Goal: Task Accomplishment & Management: Manage account settings

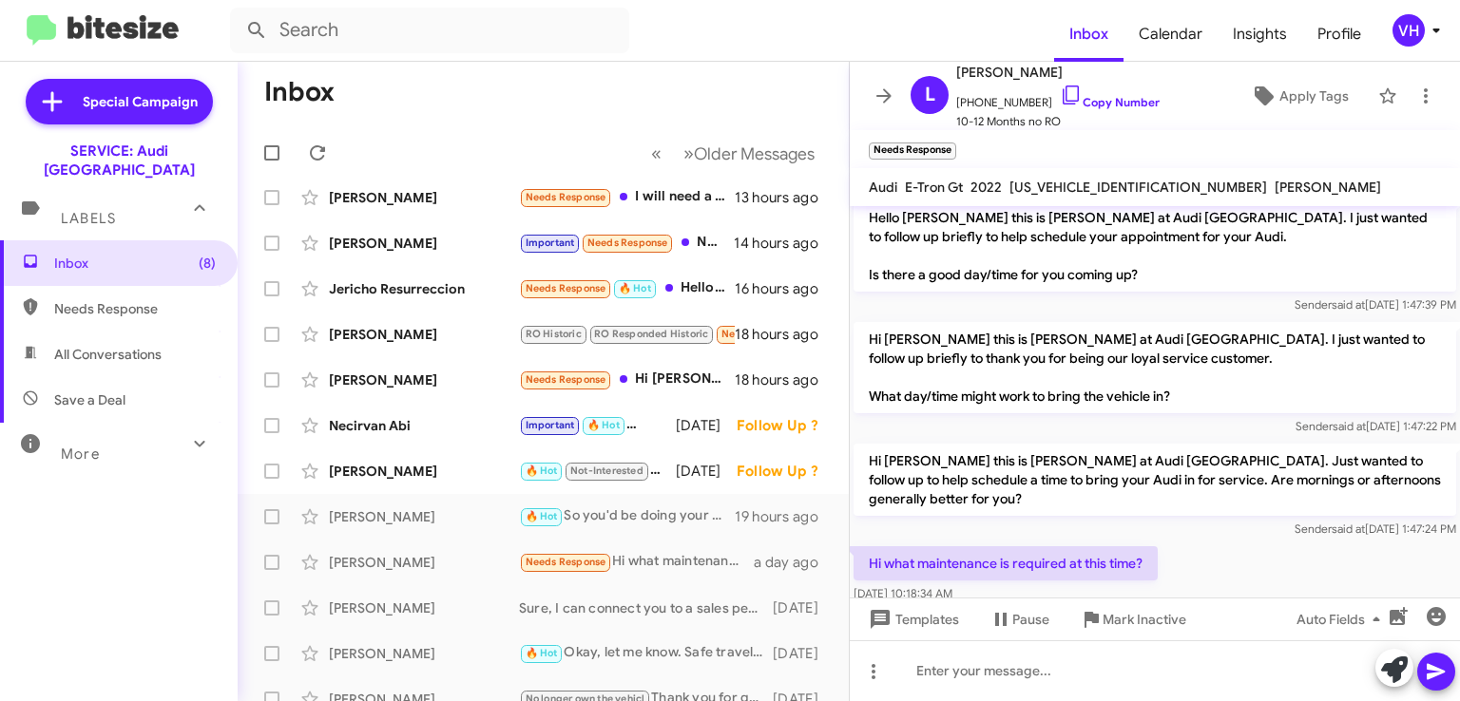
scroll to position [190, 0]
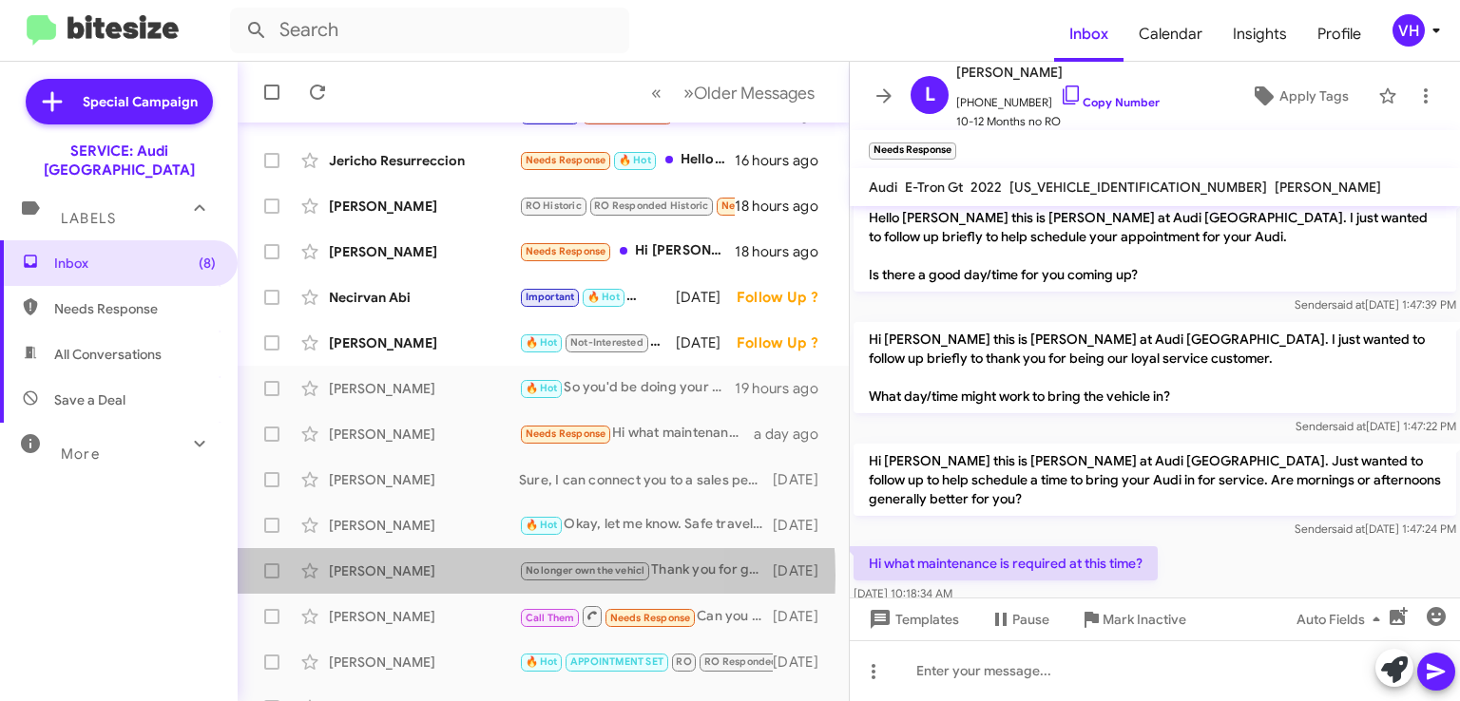
click at [417, 576] on div "[PERSON_NAME]" at bounding box center [424, 571] width 190 height 19
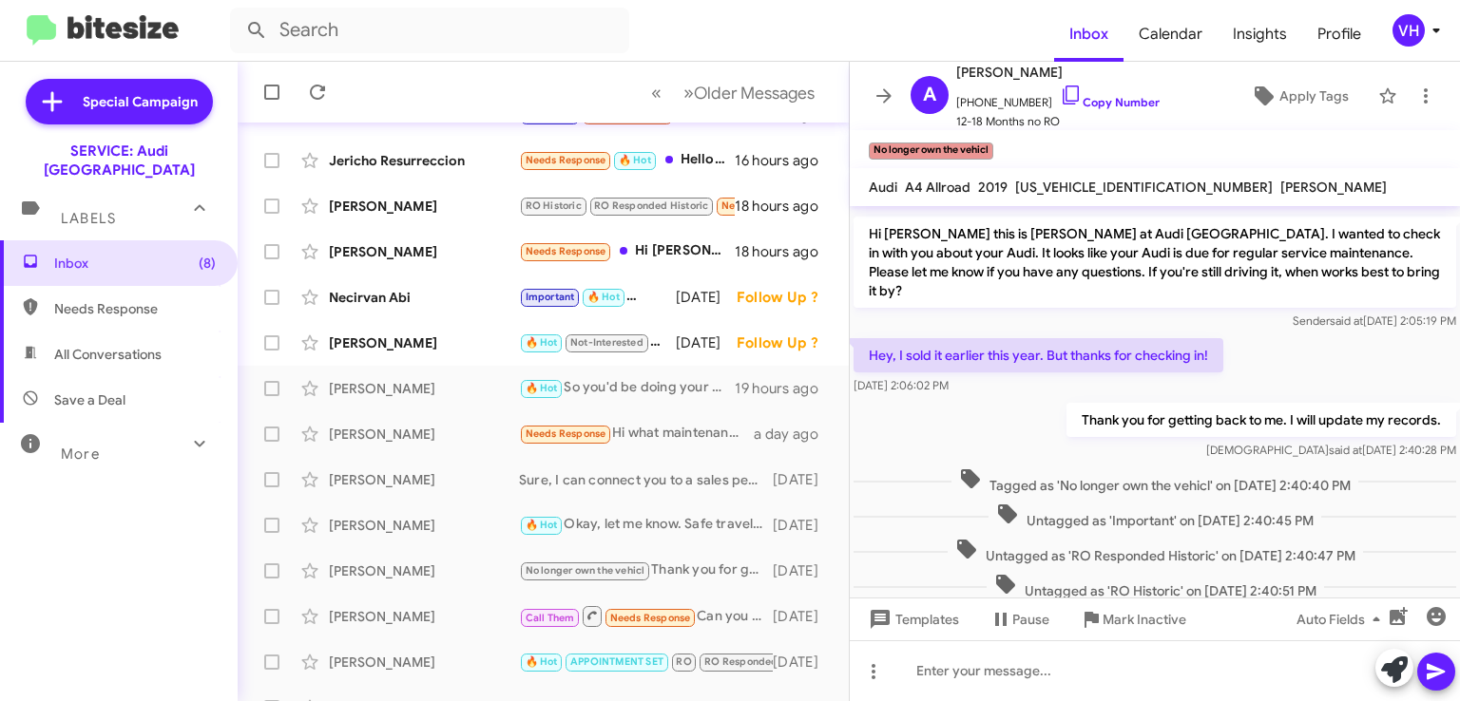
scroll to position [1042, 0]
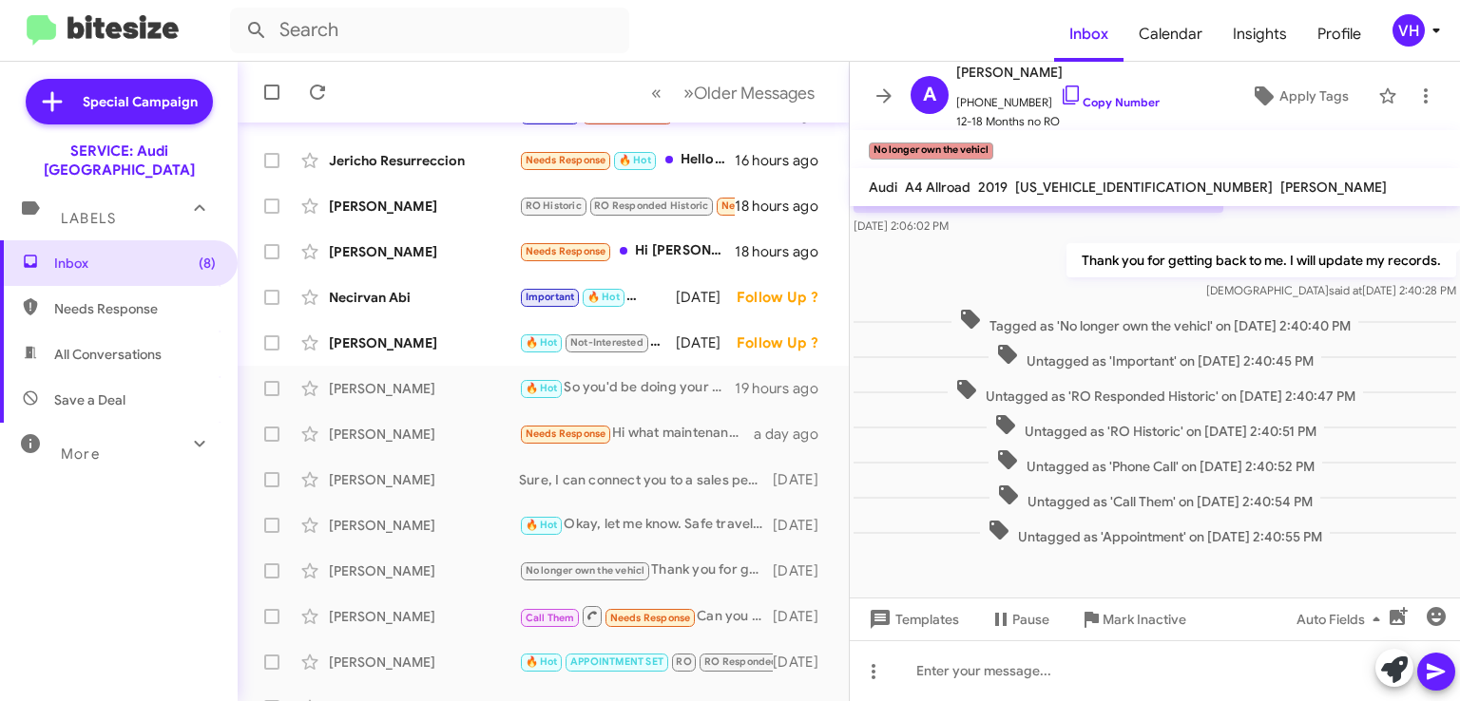
click at [480, 538] on div "[PERSON_NAME] 🔥 Hot Okay, let me know. Safe travels! [DATE]" at bounding box center [543, 526] width 581 height 38
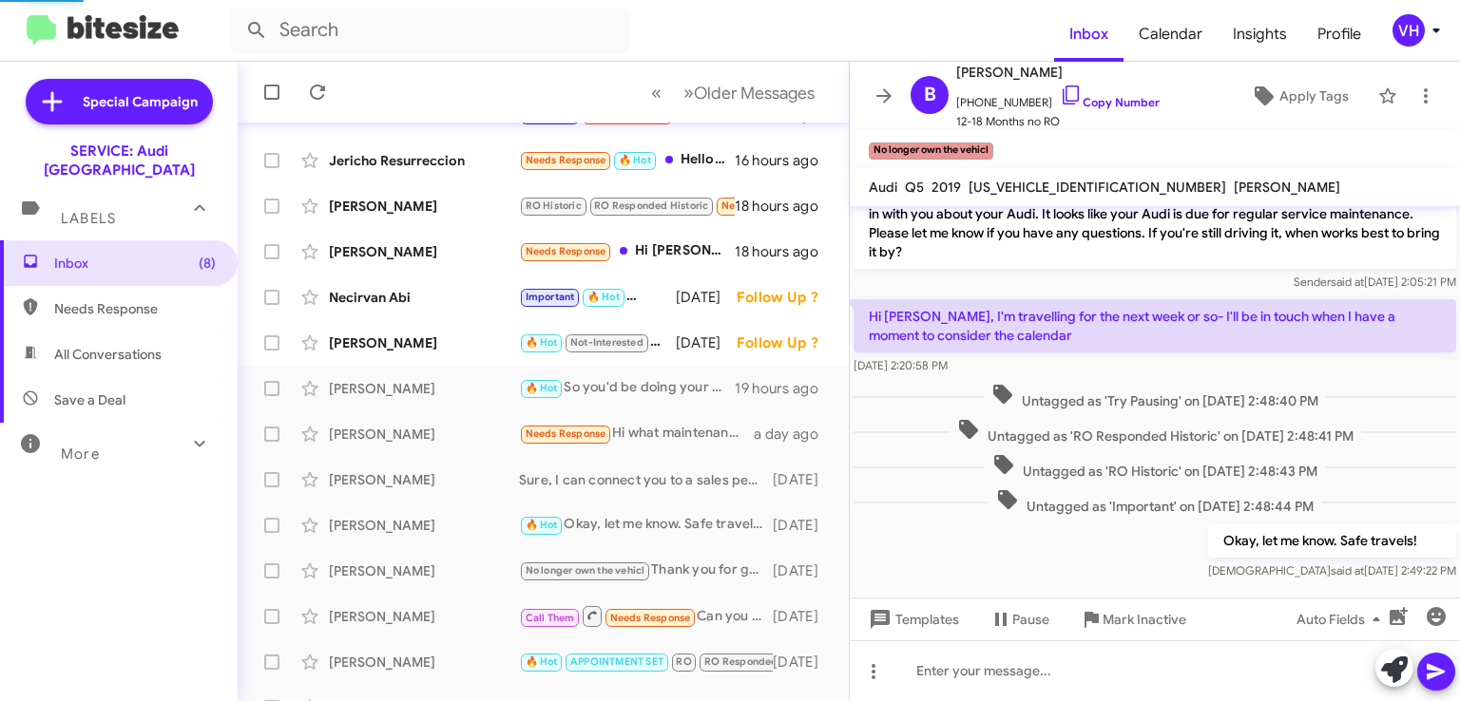
scroll to position [1126, 0]
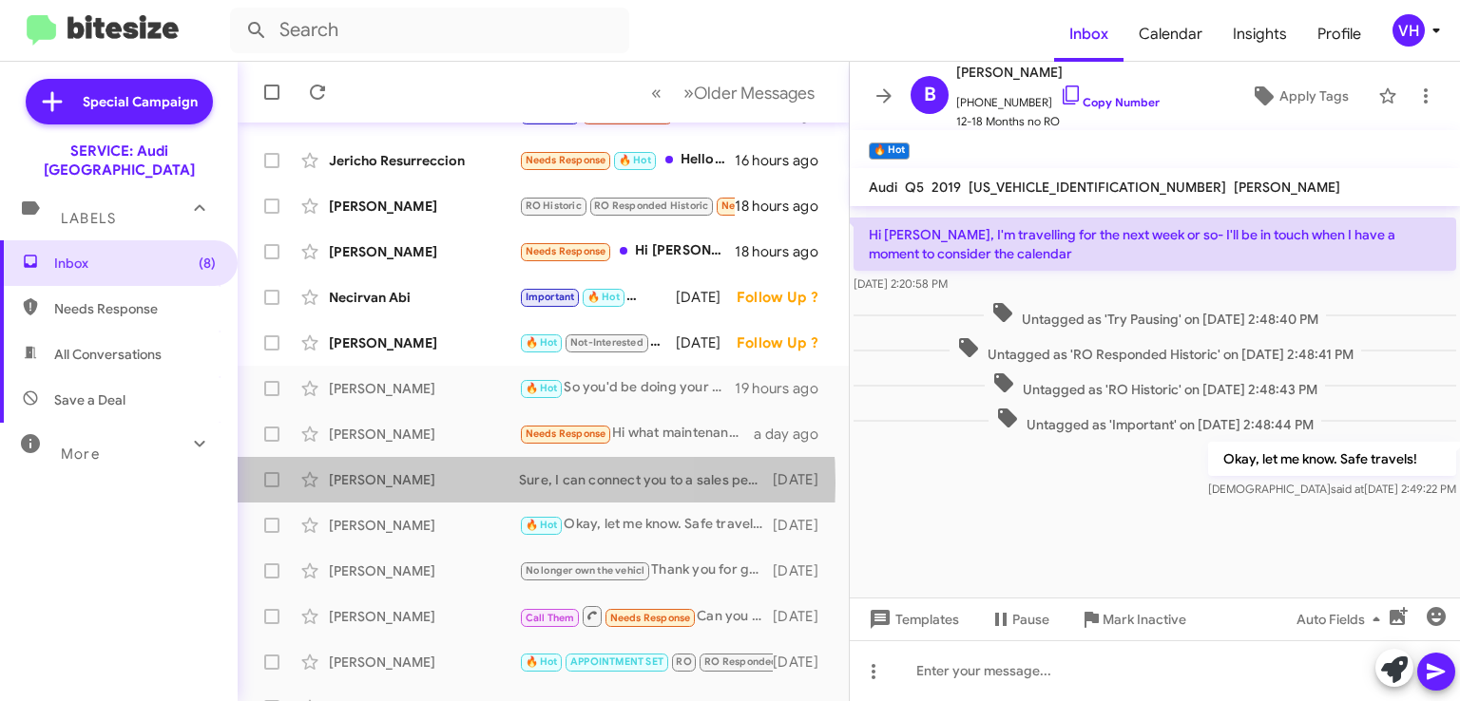
click at [402, 483] on div "[PERSON_NAME]" at bounding box center [424, 479] width 190 height 19
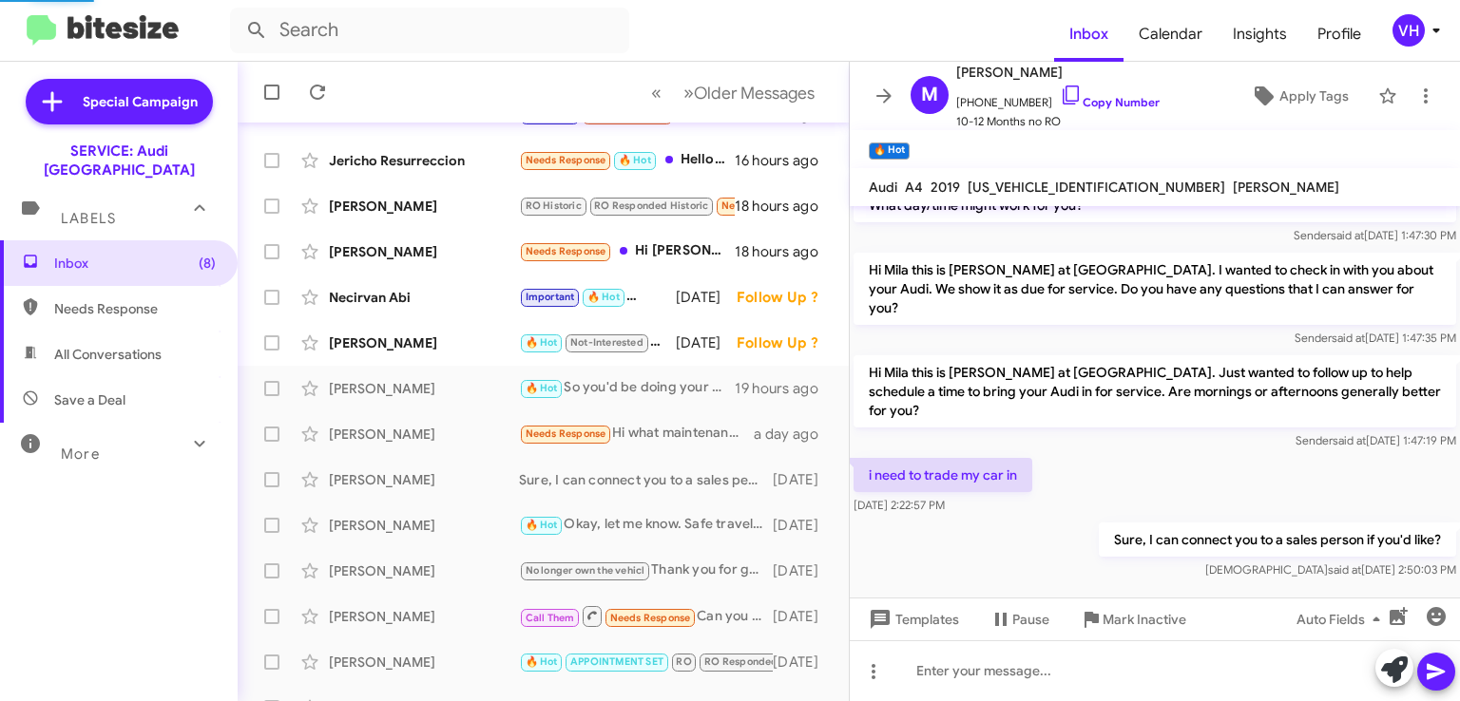
scroll to position [284, 0]
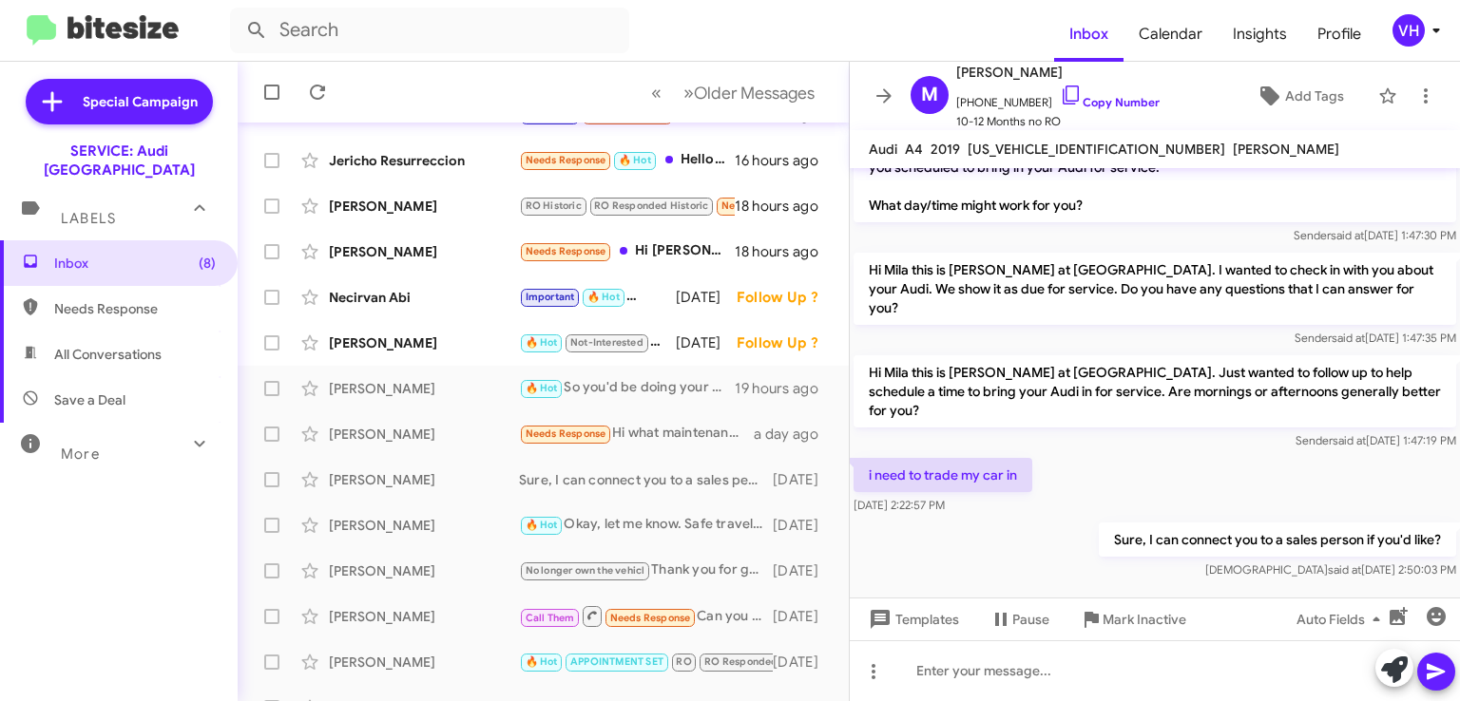
click at [421, 444] on div "[PERSON_NAME] Needs Response Hi what maintenance is required at this time? a da…" at bounding box center [543, 434] width 581 height 38
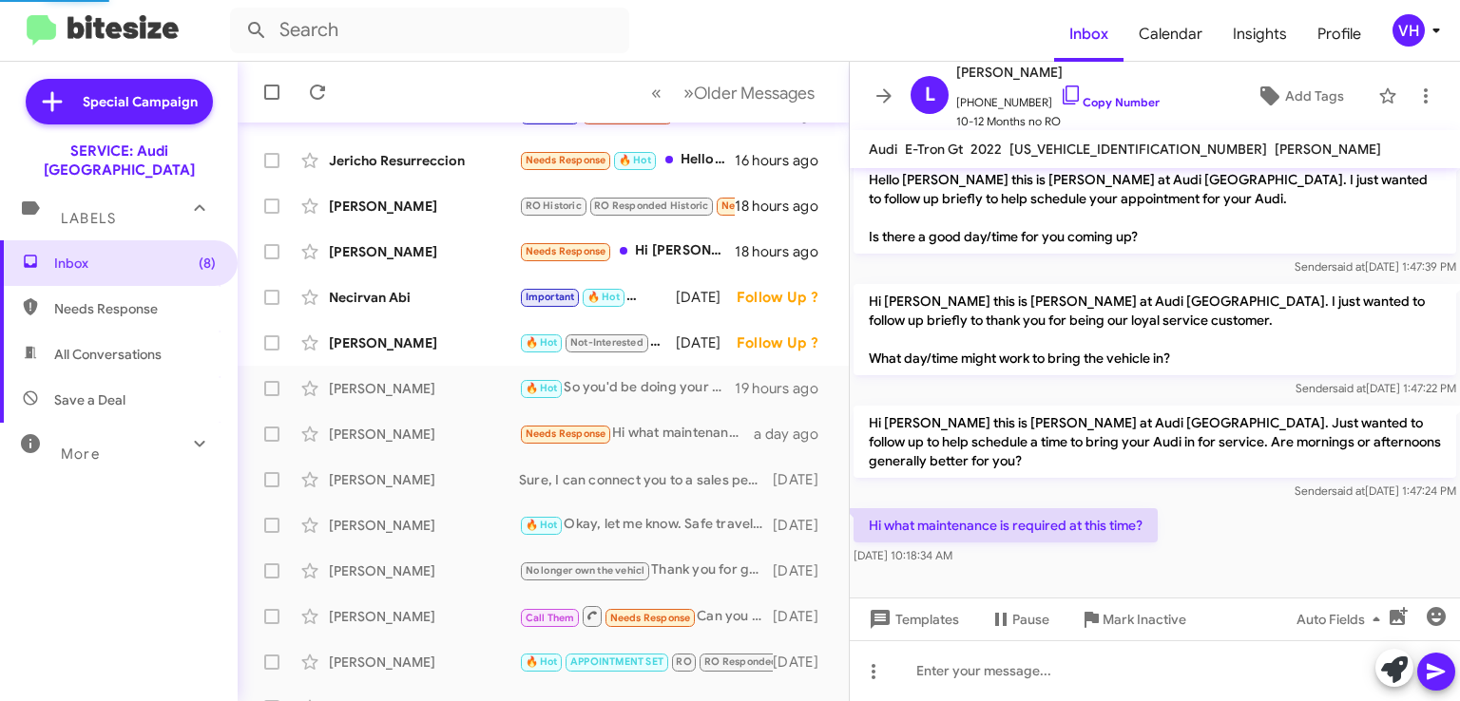
scroll to position [272, 0]
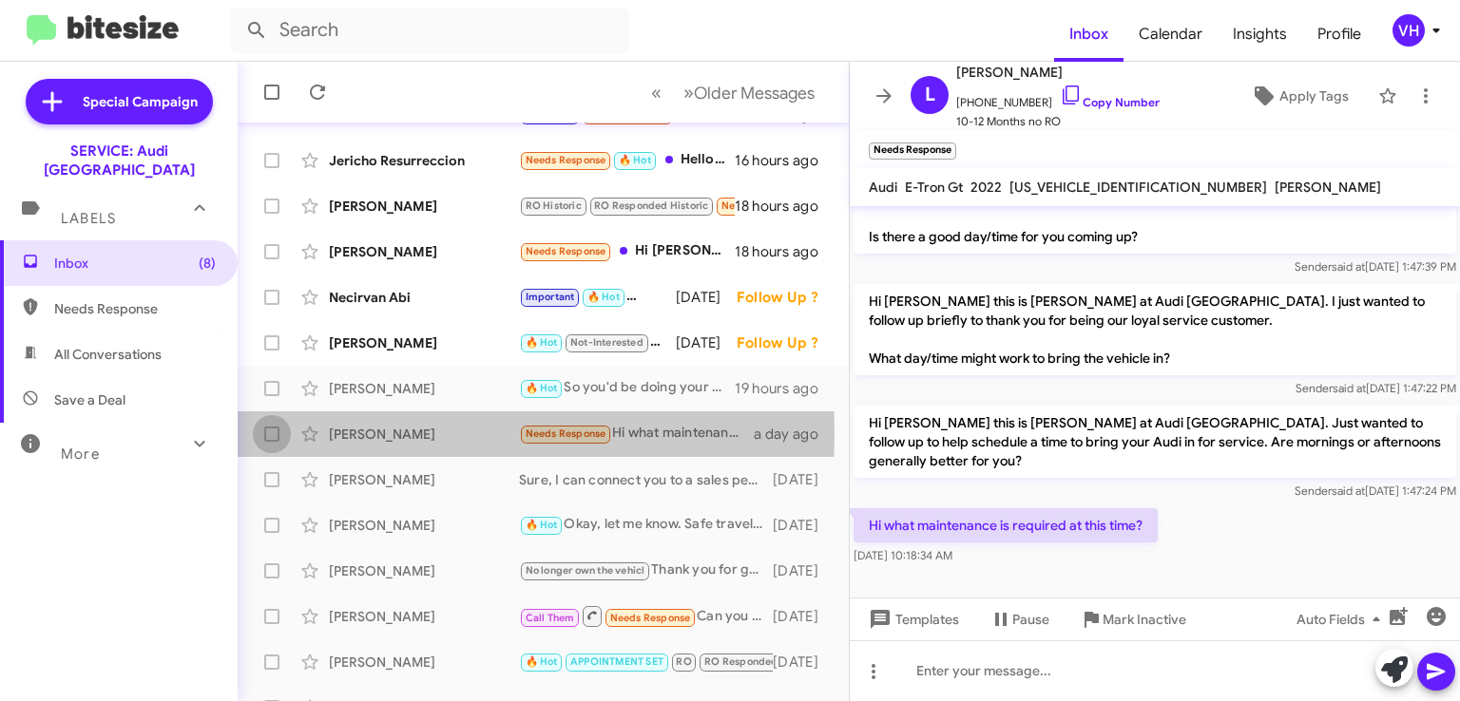
click at [274, 432] on span at bounding box center [271, 434] width 15 height 15
click at [272, 442] on input "checkbox" at bounding box center [271, 442] width 1 height 1
checkbox input "true"
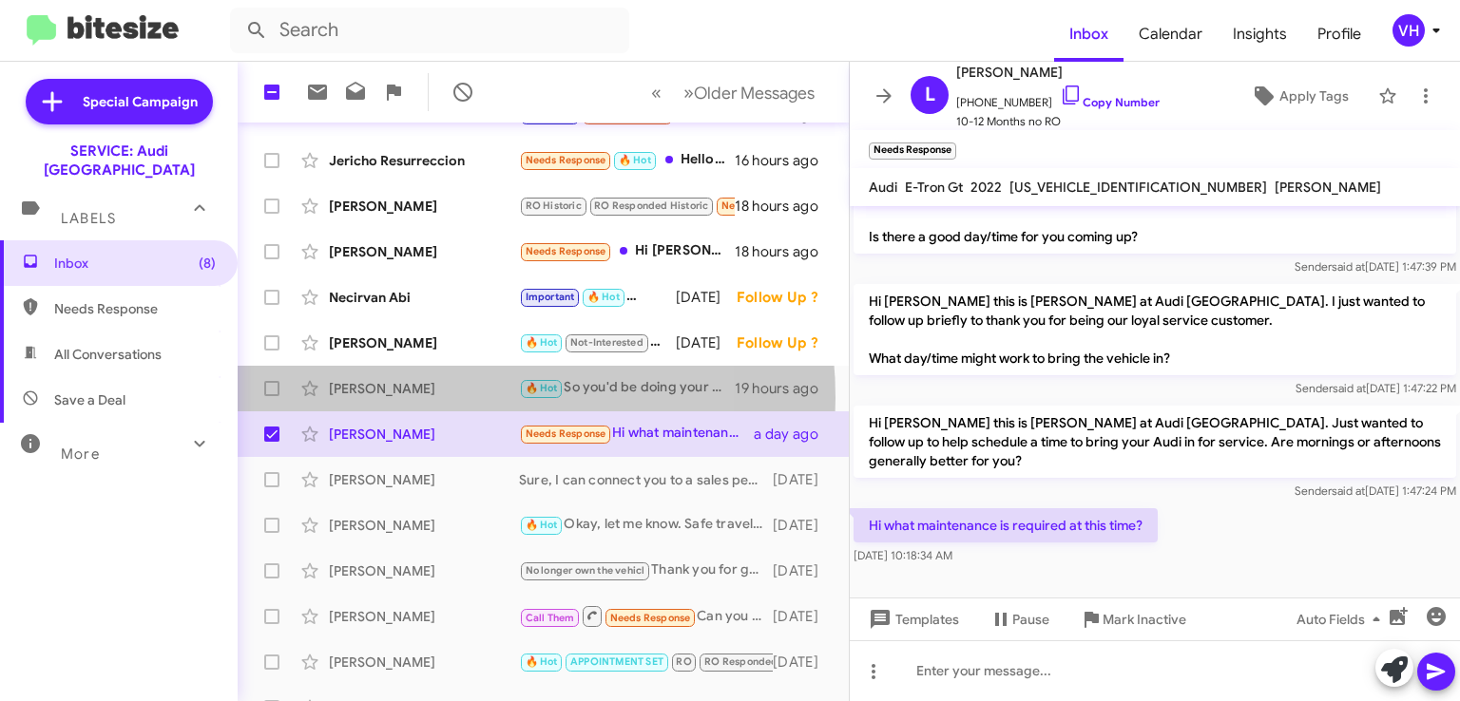
click at [422, 398] on div "[PERSON_NAME] 🔥 Hot So you'd be doing your 30k maintenance service. It's $1,285…" at bounding box center [543, 389] width 581 height 38
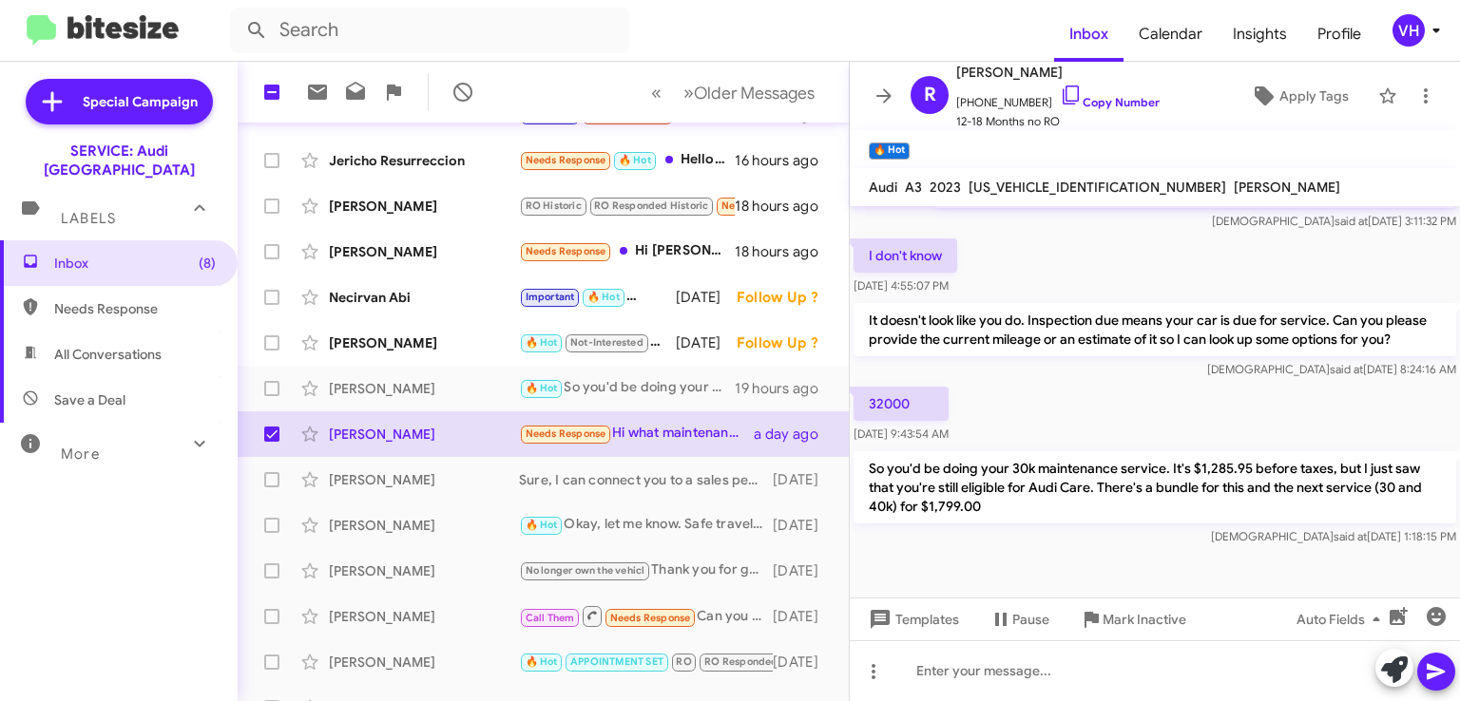
scroll to position [1167, 0]
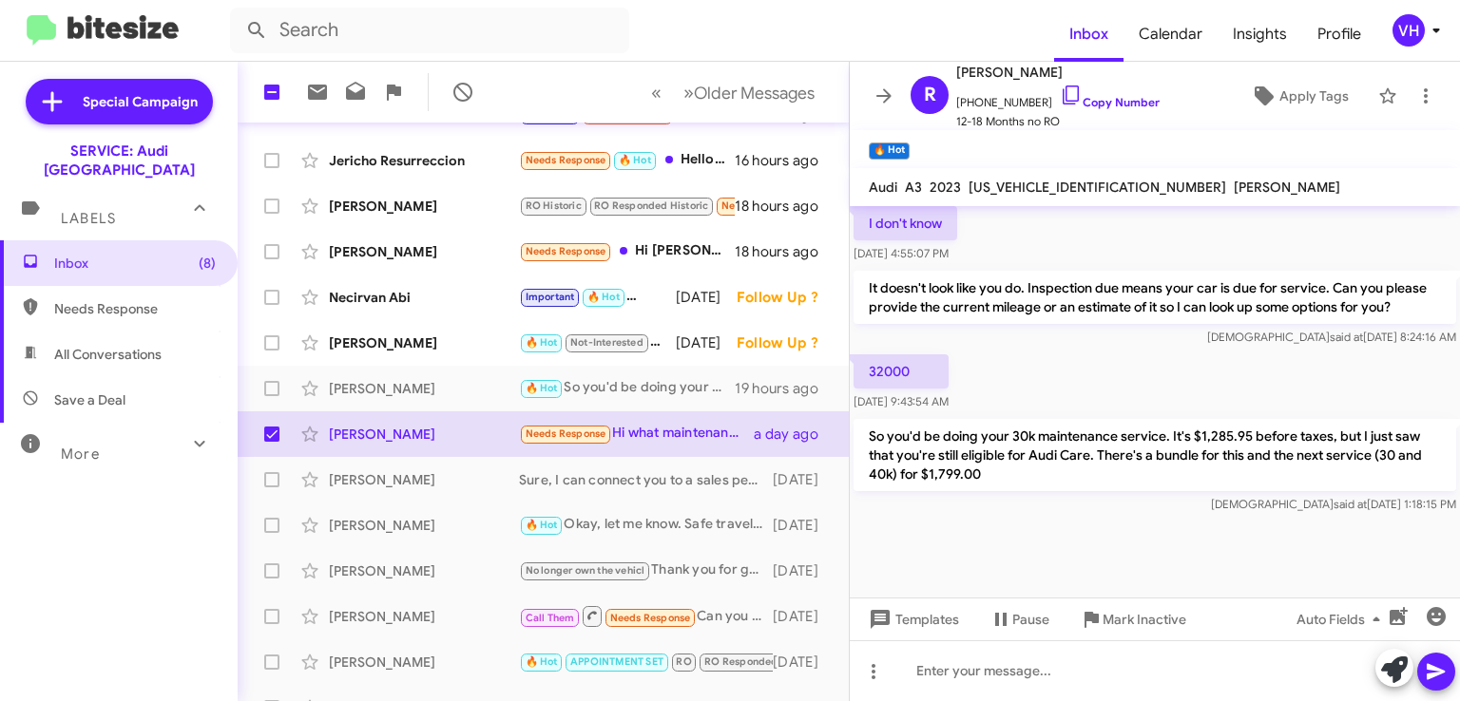
click at [454, 340] on div "[PERSON_NAME]" at bounding box center [424, 343] width 190 height 19
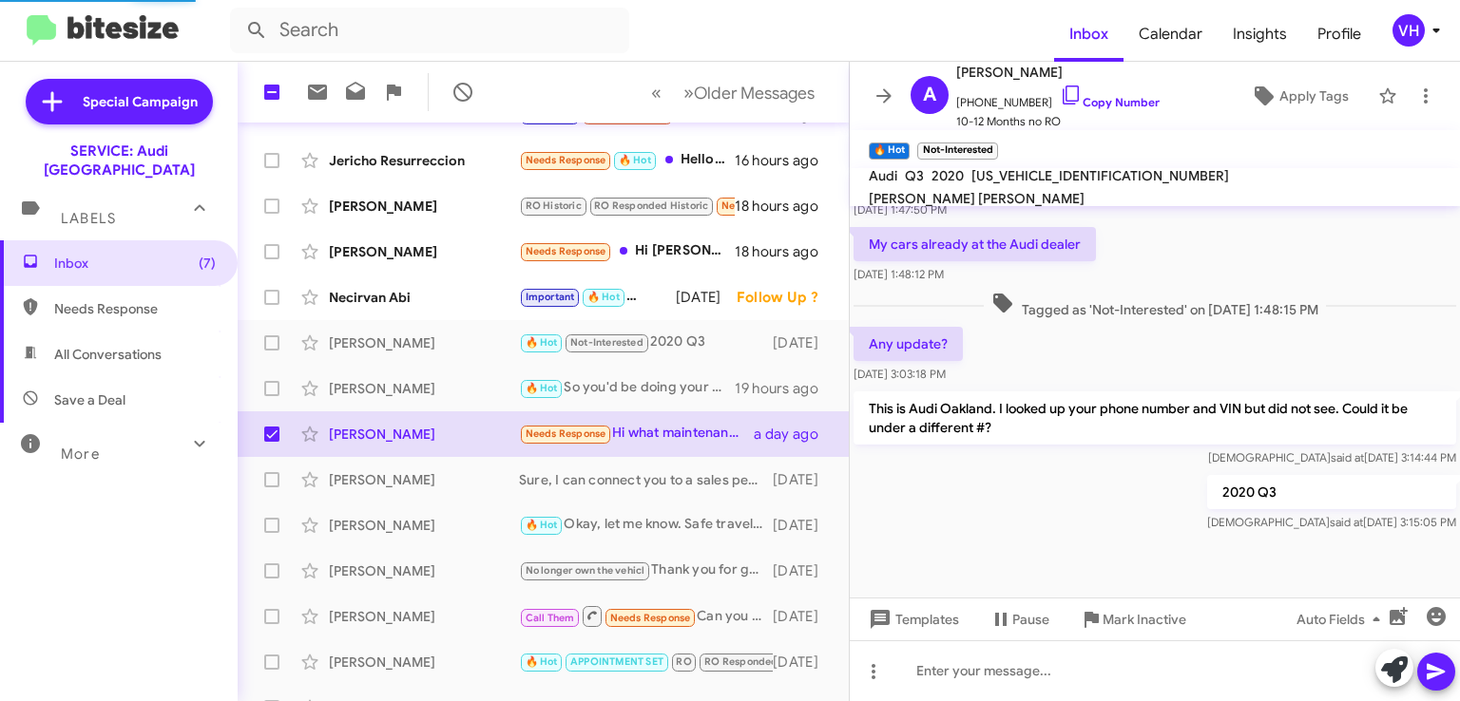
scroll to position [766, 0]
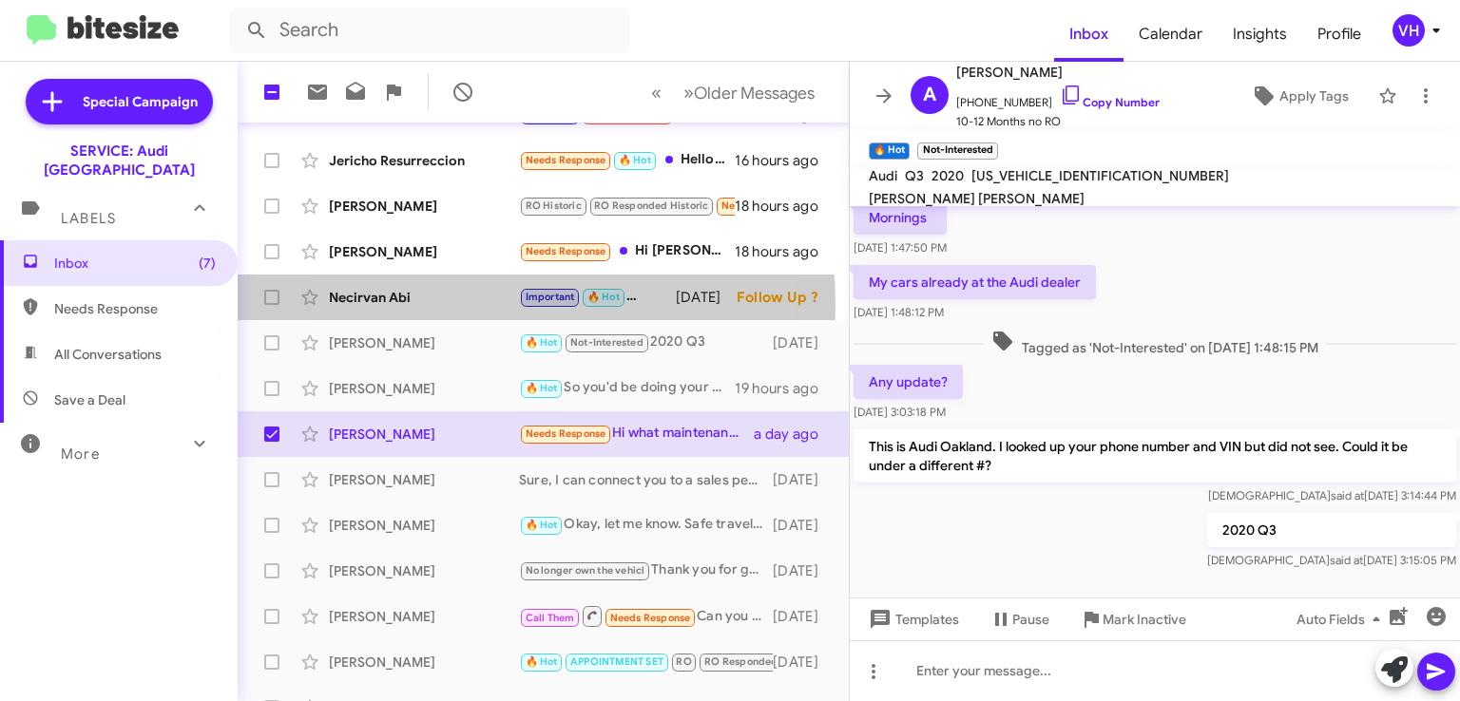
click at [452, 305] on div "Necirvan Abi" at bounding box center [424, 297] width 190 height 19
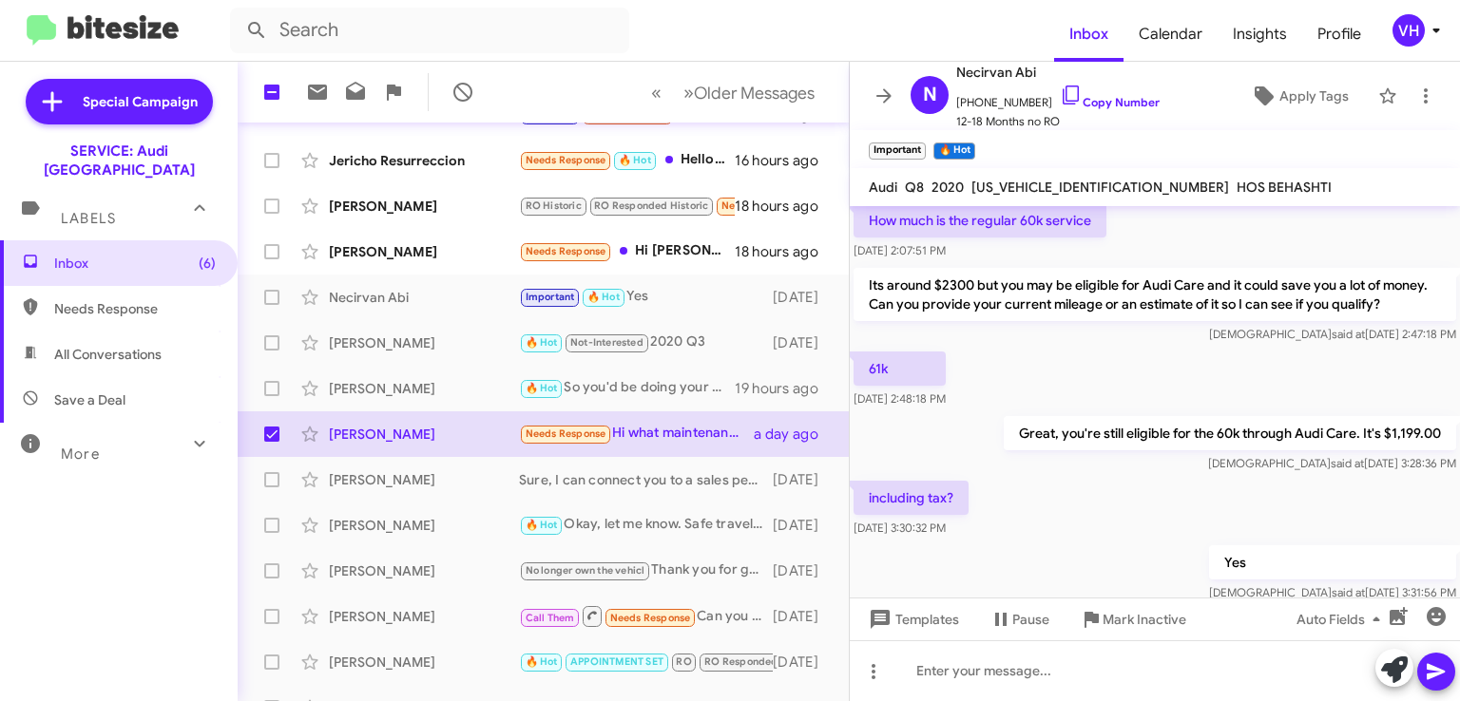
scroll to position [1175, 0]
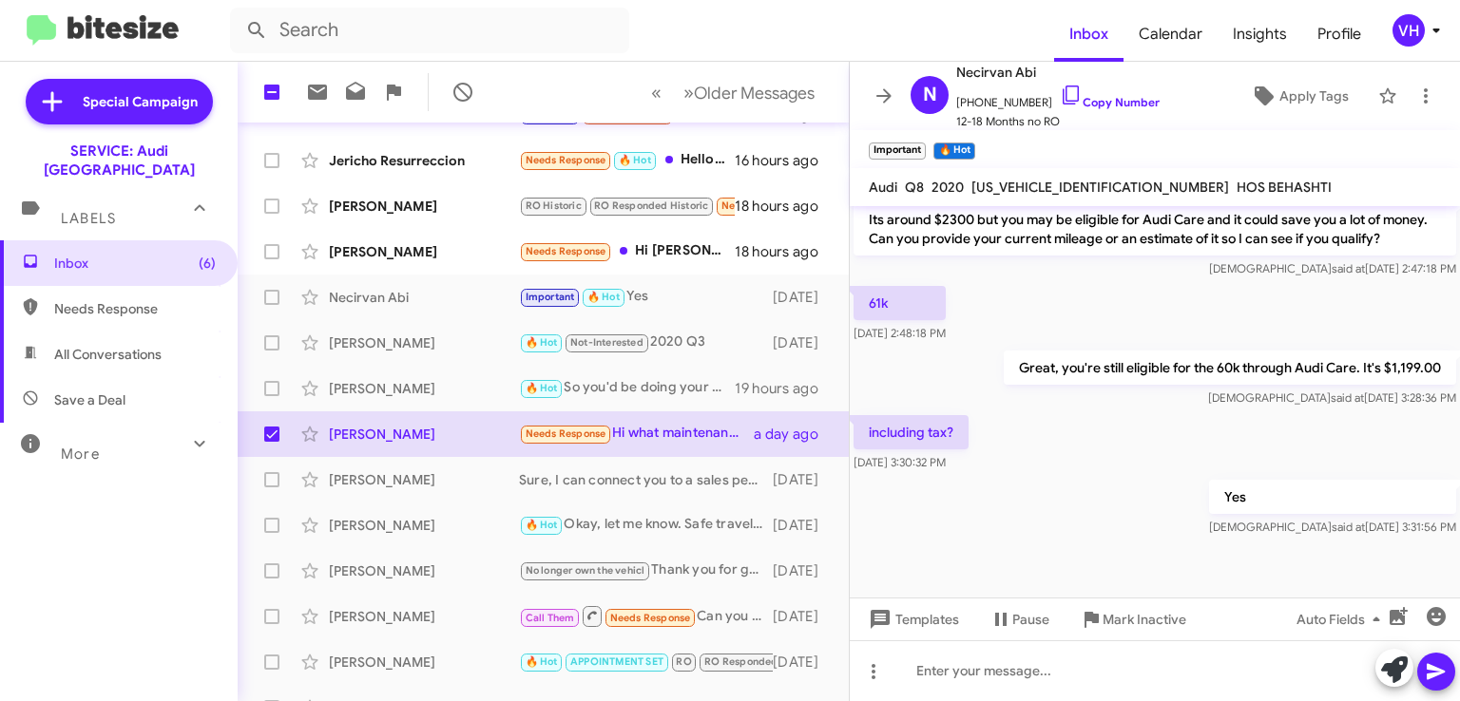
click at [451, 257] on div "[PERSON_NAME]" at bounding box center [424, 251] width 190 height 19
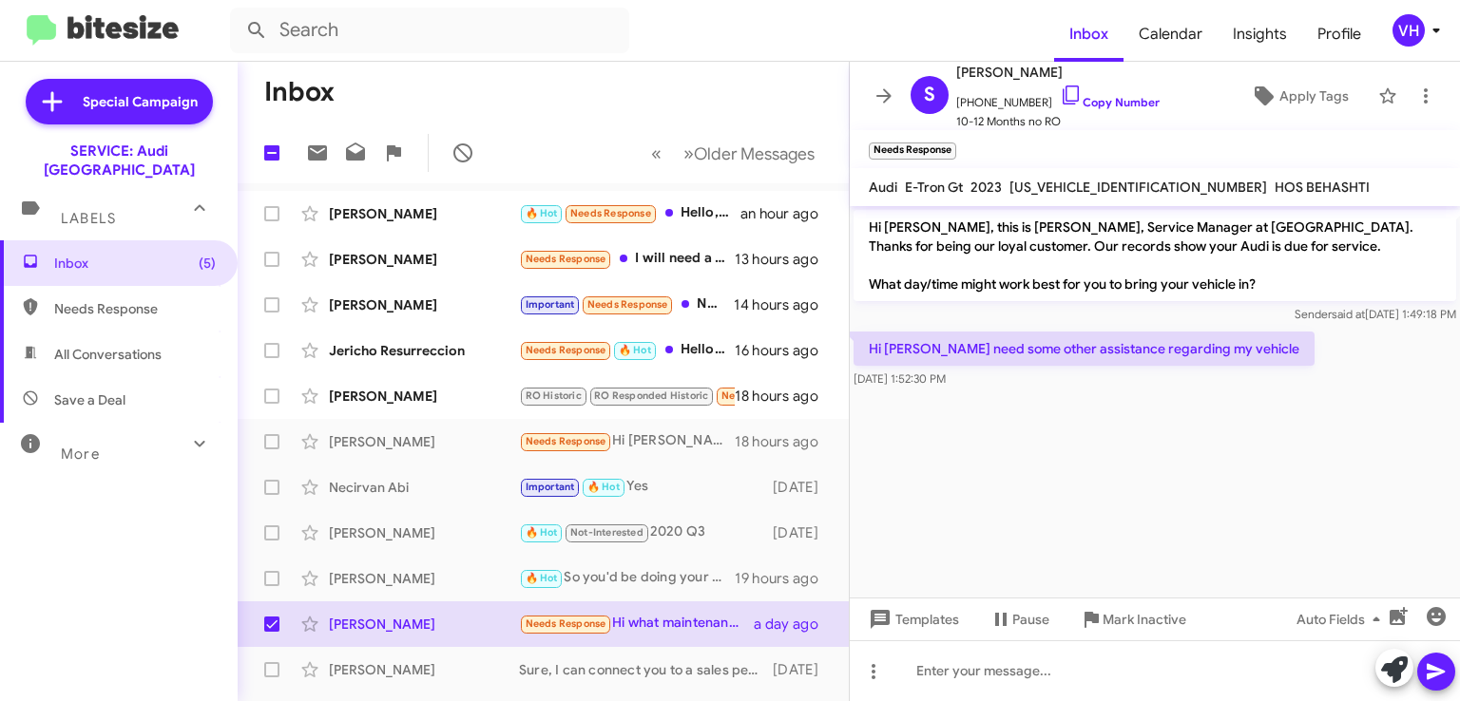
click at [269, 442] on span at bounding box center [271, 441] width 15 height 15
click at [271, 450] on input "checkbox" at bounding box center [271, 450] width 1 height 1
checkbox input "true"
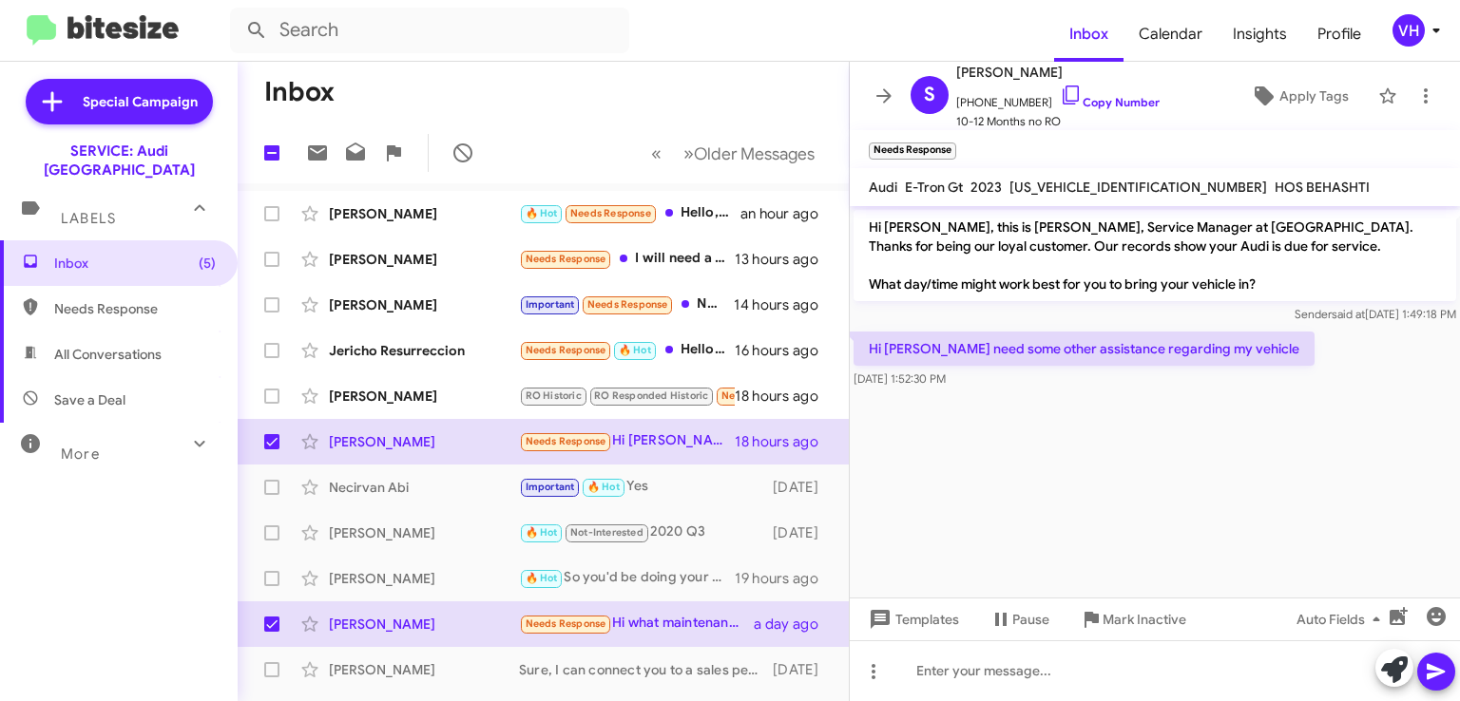
click at [362, 394] on div "[PERSON_NAME]" at bounding box center [424, 396] width 190 height 19
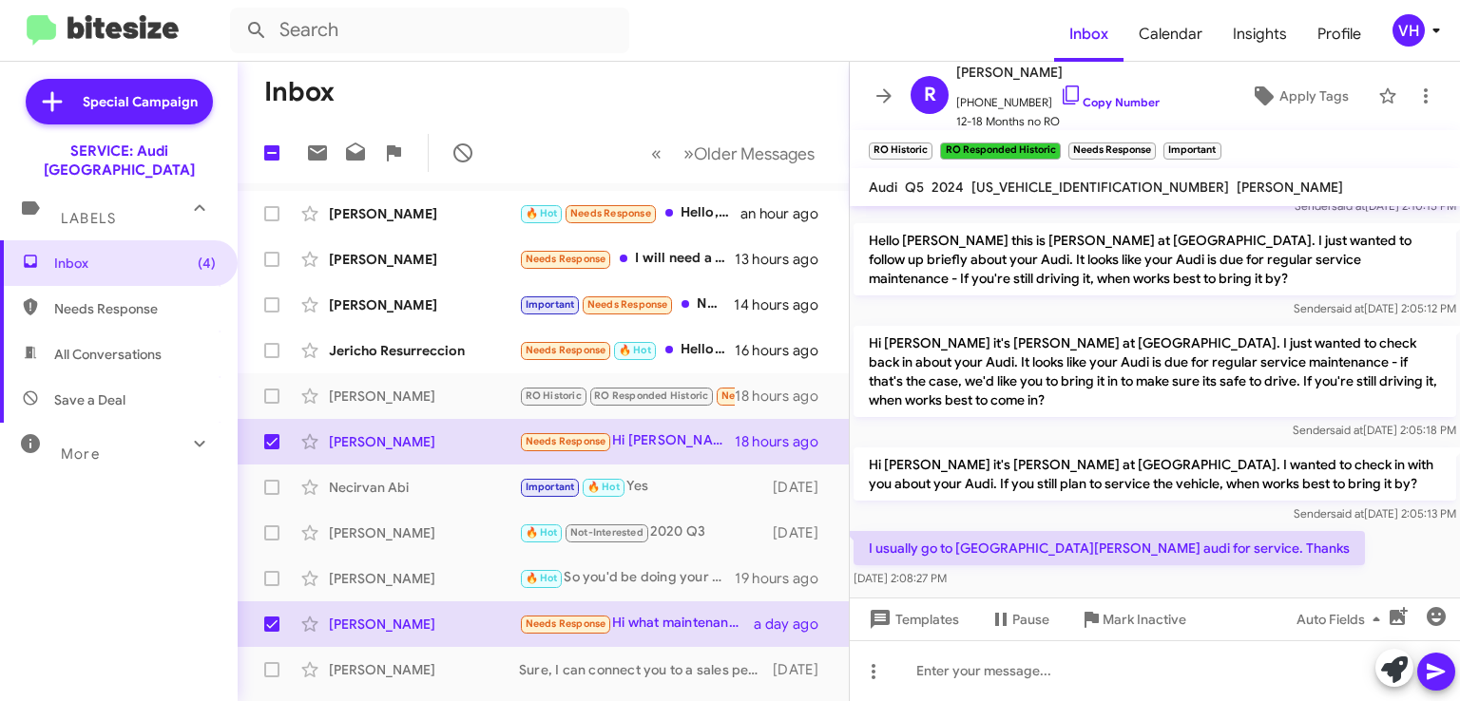
click at [266, 393] on span at bounding box center [271, 396] width 15 height 15
click at [271, 404] on input "checkbox" at bounding box center [271, 404] width 1 height 1
checkbox input "true"
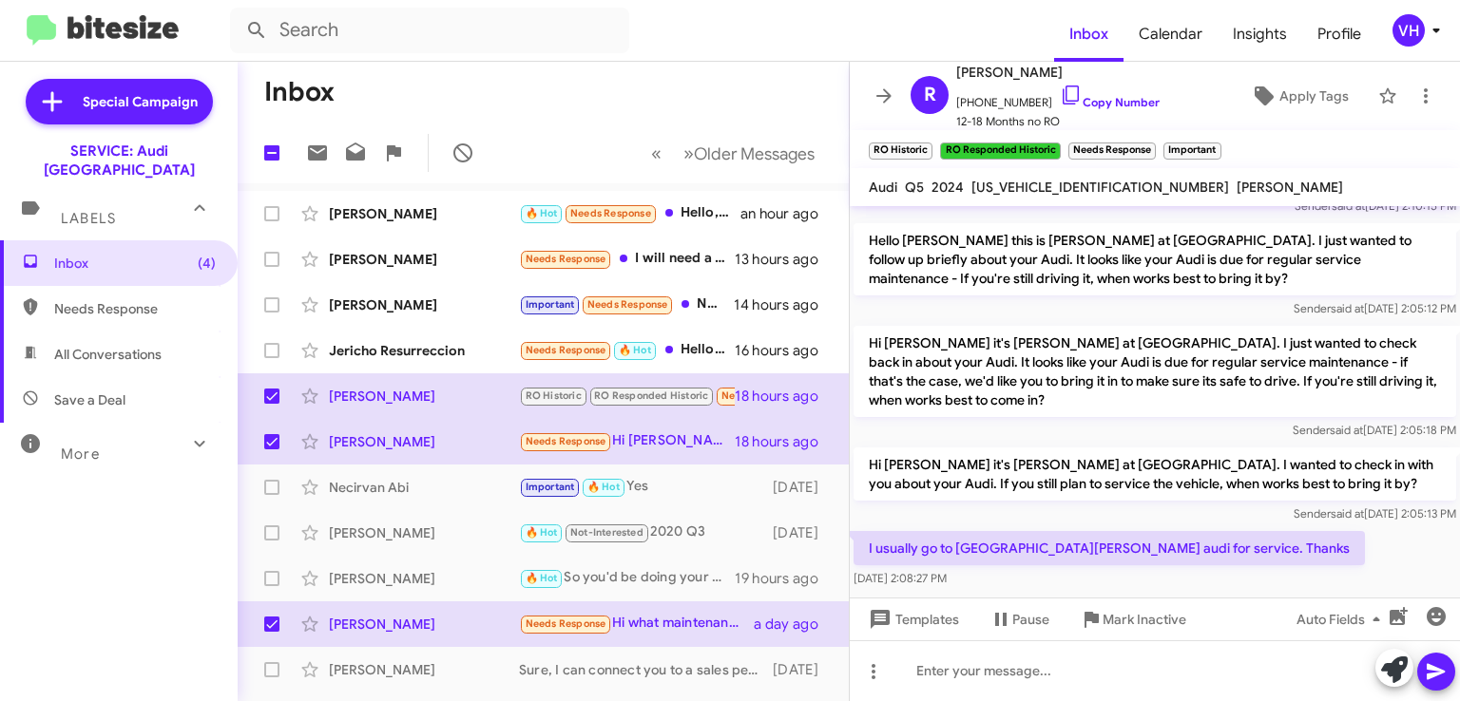
click at [382, 351] on div "Jericho Resurreccion" at bounding box center [424, 350] width 190 height 19
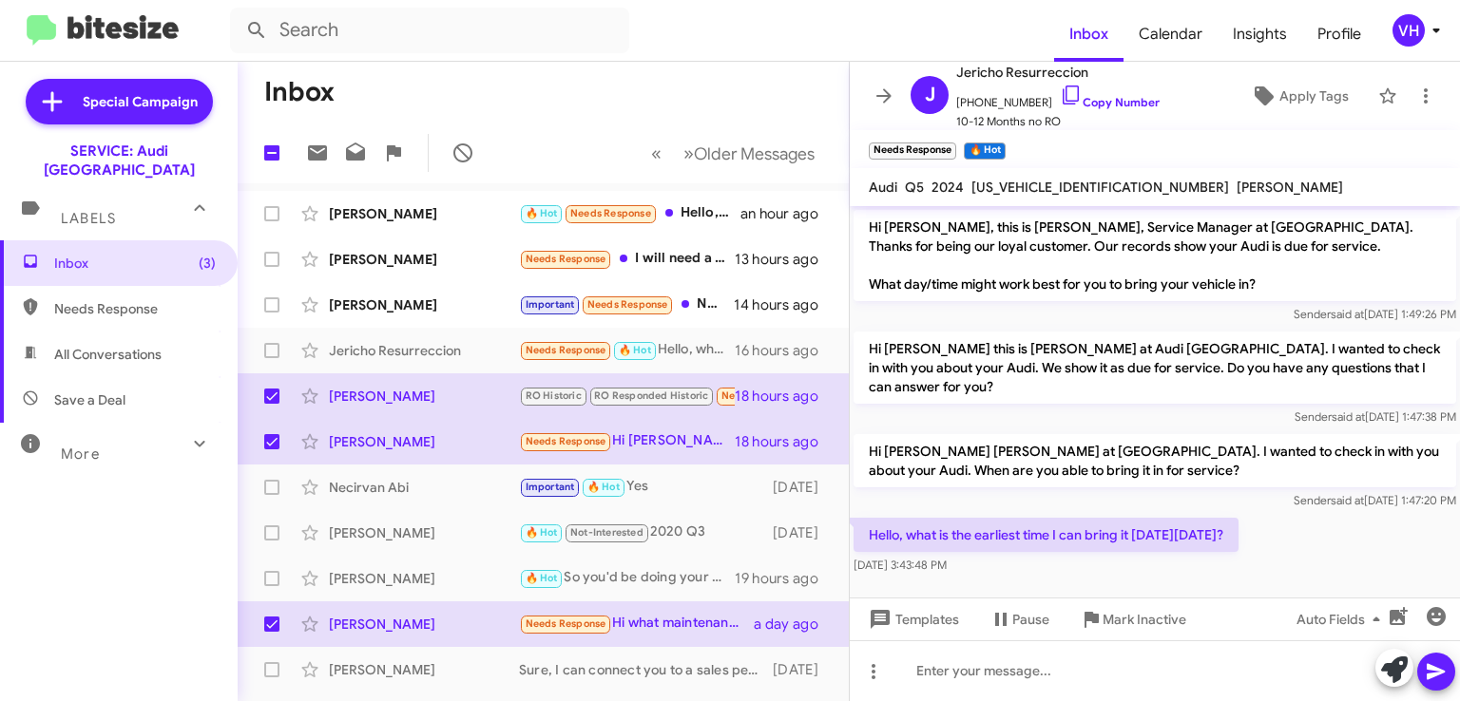
click at [275, 352] on span at bounding box center [271, 350] width 15 height 15
click at [272, 358] on input "checkbox" at bounding box center [271, 358] width 1 height 1
checkbox input "true"
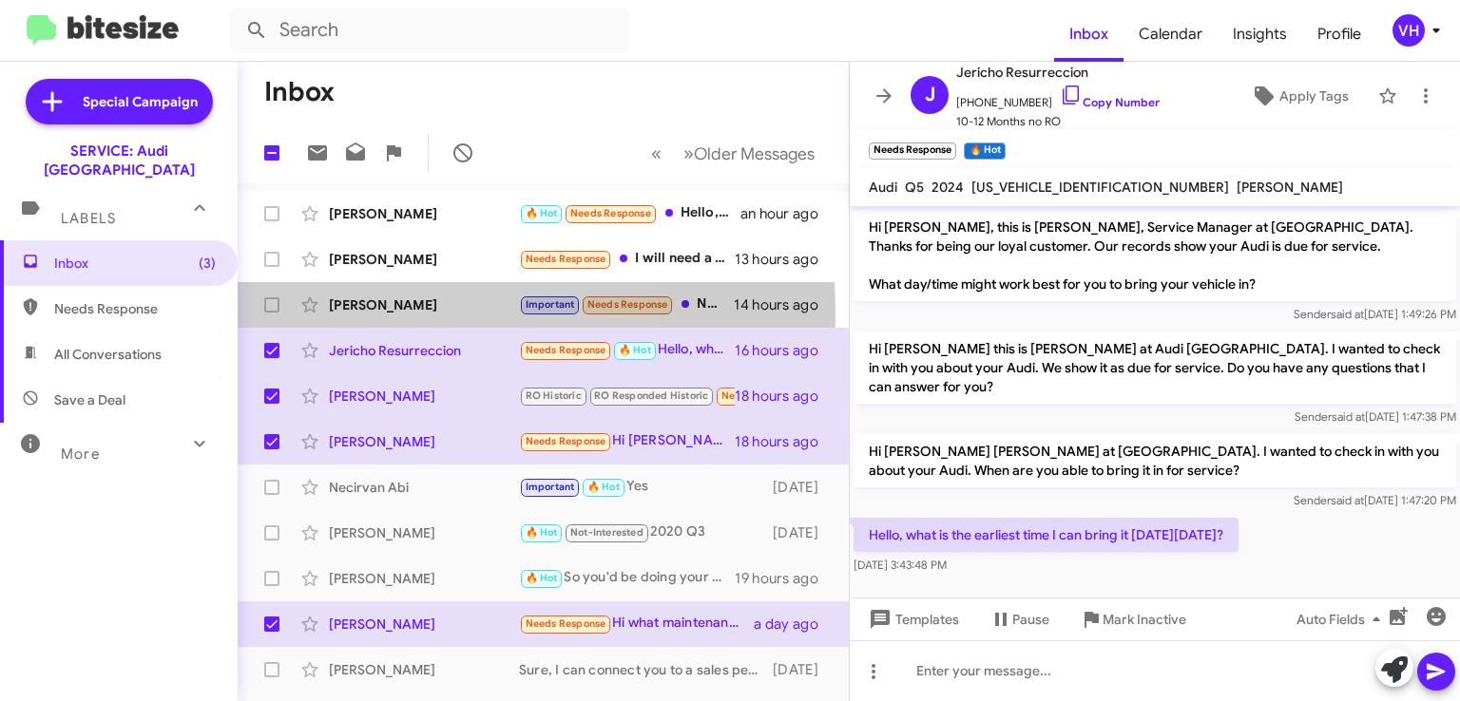
click at [384, 313] on div "[PERSON_NAME]" at bounding box center [424, 305] width 190 height 19
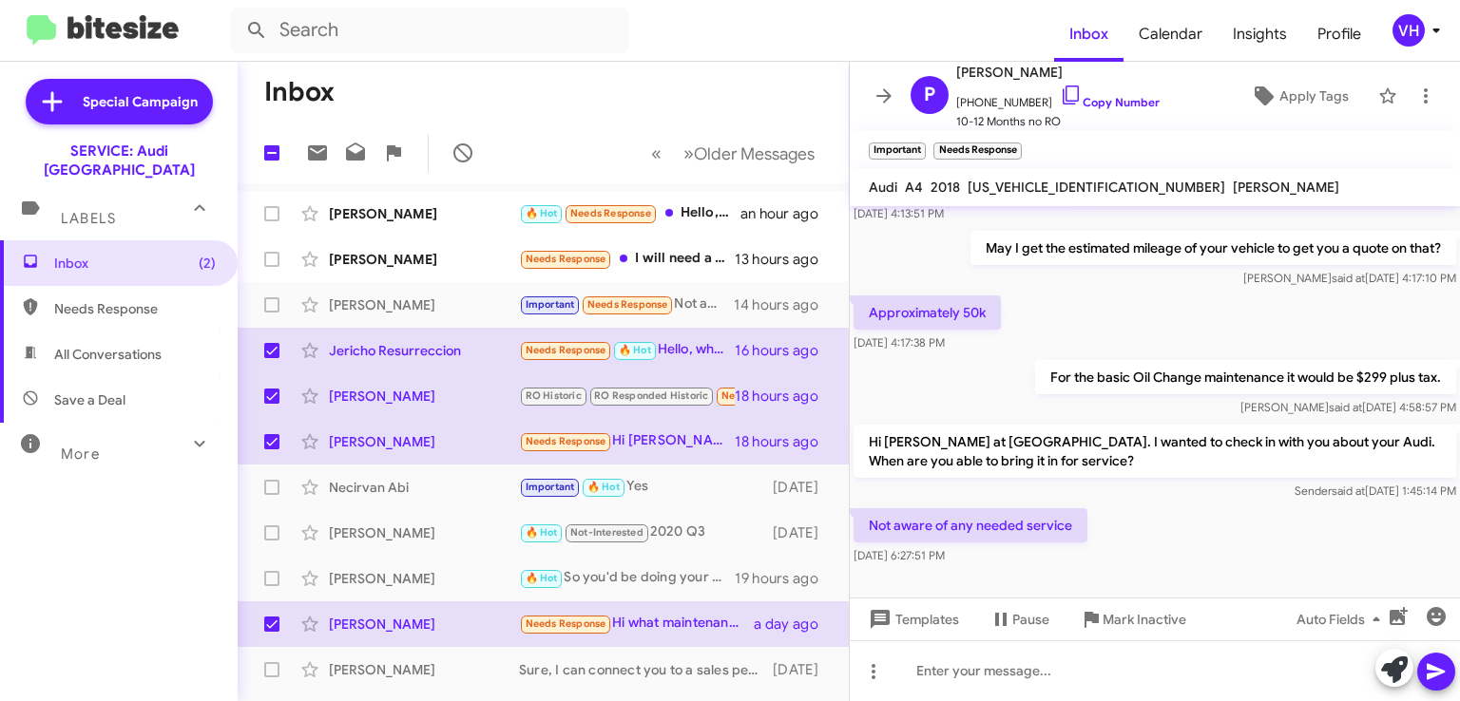
click at [273, 299] on span at bounding box center [271, 304] width 15 height 15
click at [272, 313] on input "checkbox" at bounding box center [271, 313] width 1 height 1
checkbox input "true"
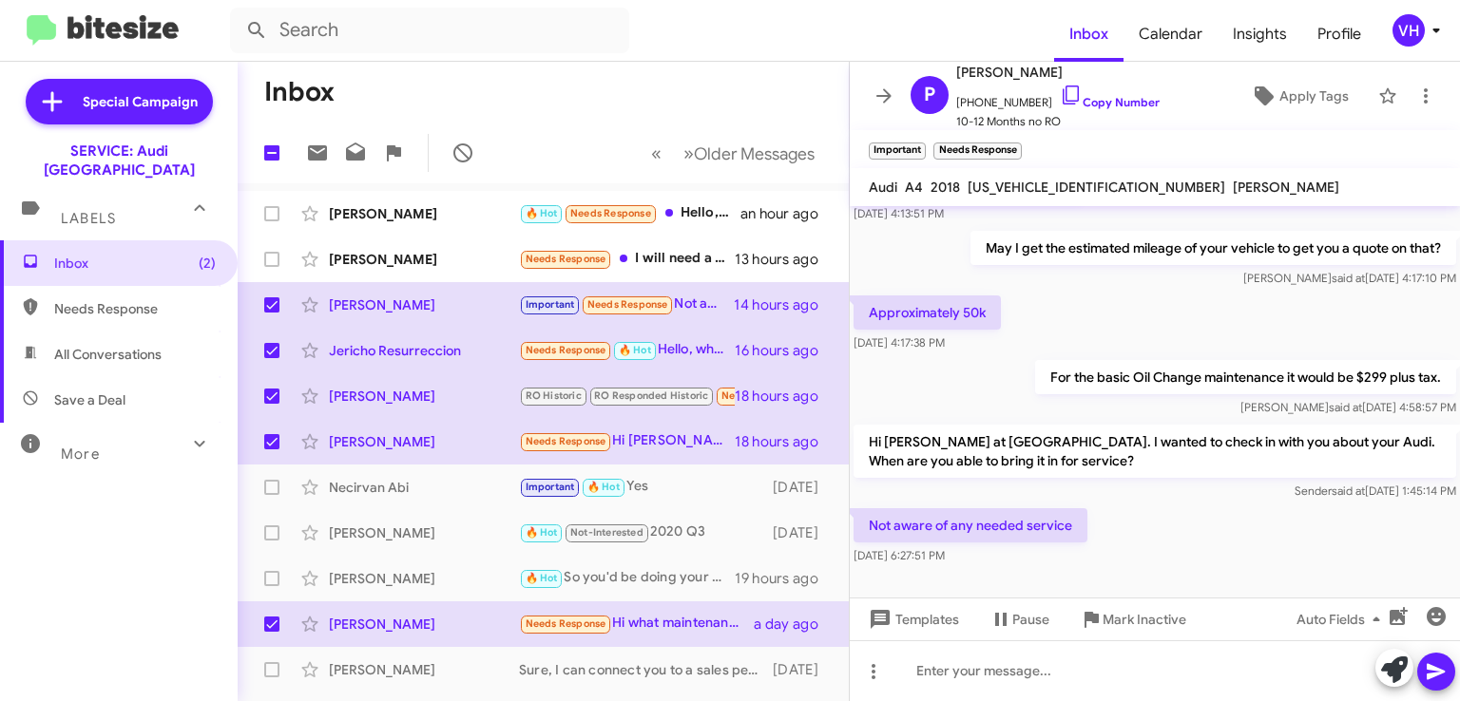
click at [439, 259] on div "[PERSON_NAME]" at bounding box center [424, 259] width 190 height 19
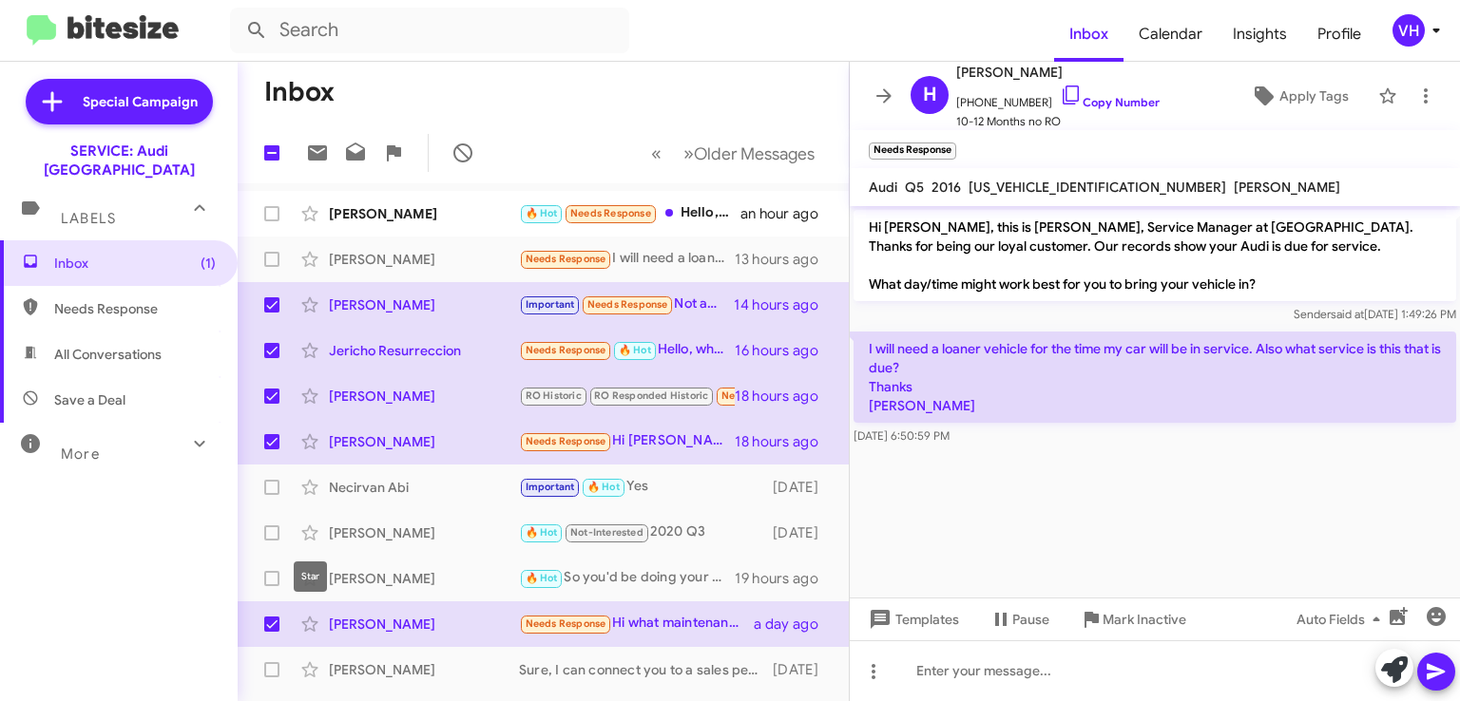
click at [314, 624] on icon at bounding box center [309, 624] width 23 height 23
click at [304, 446] on icon at bounding box center [309, 442] width 23 height 23
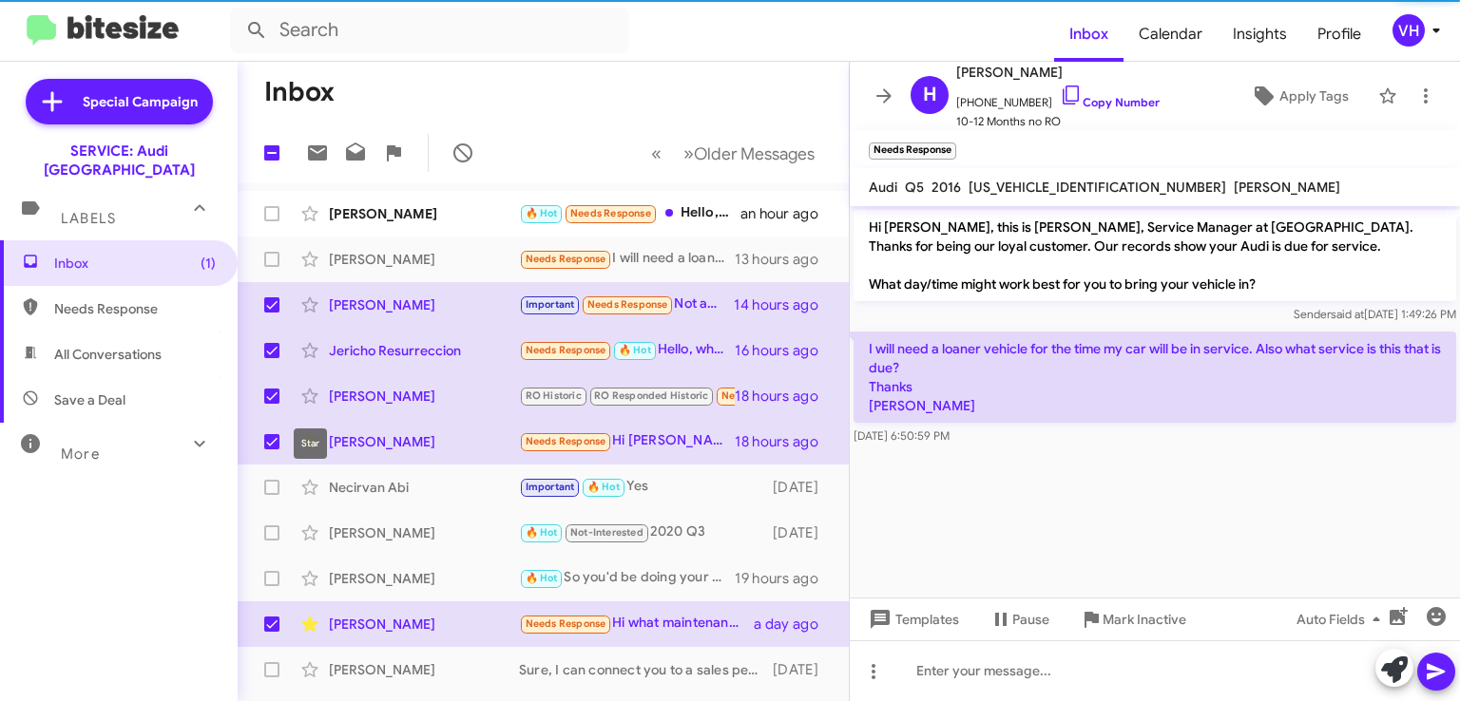
click at [314, 395] on icon at bounding box center [309, 396] width 23 height 23
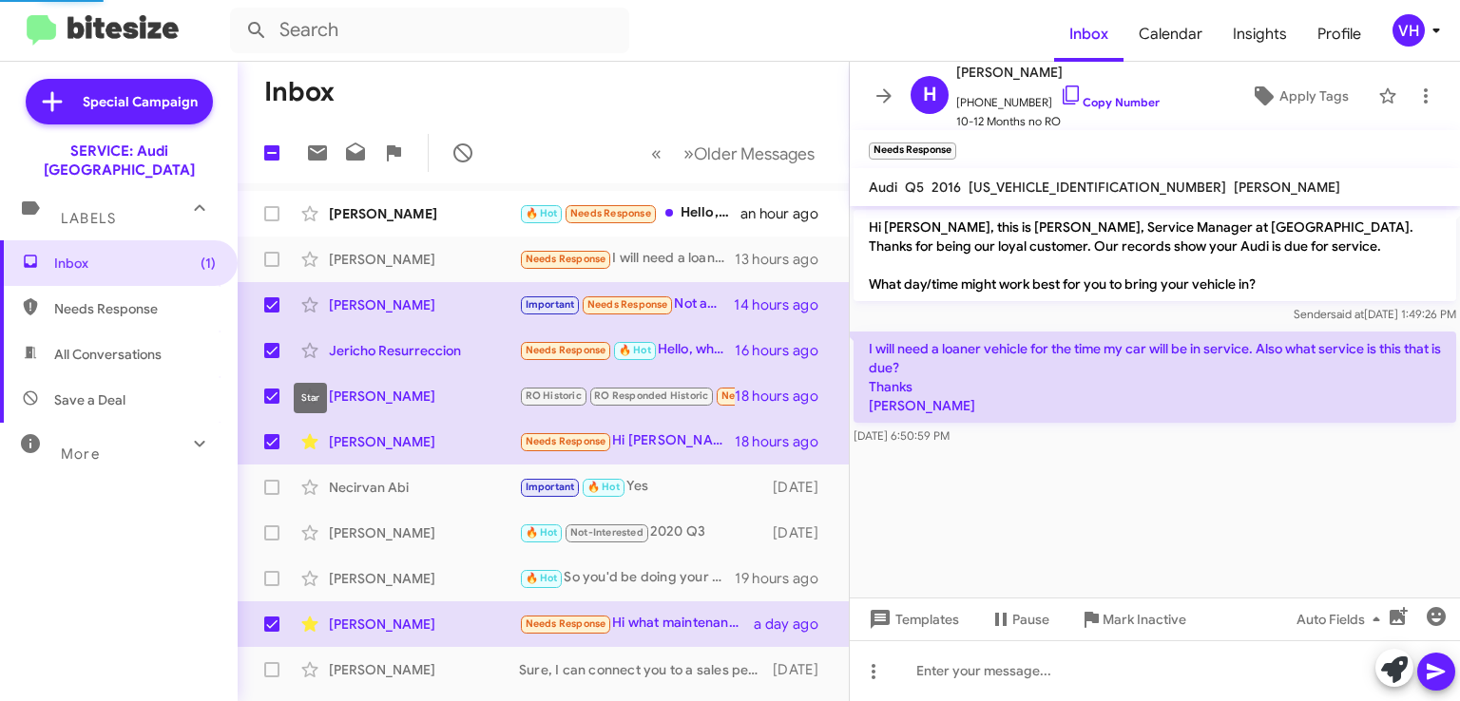
click at [317, 350] on icon at bounding box center [309, 350] width 23 height 23
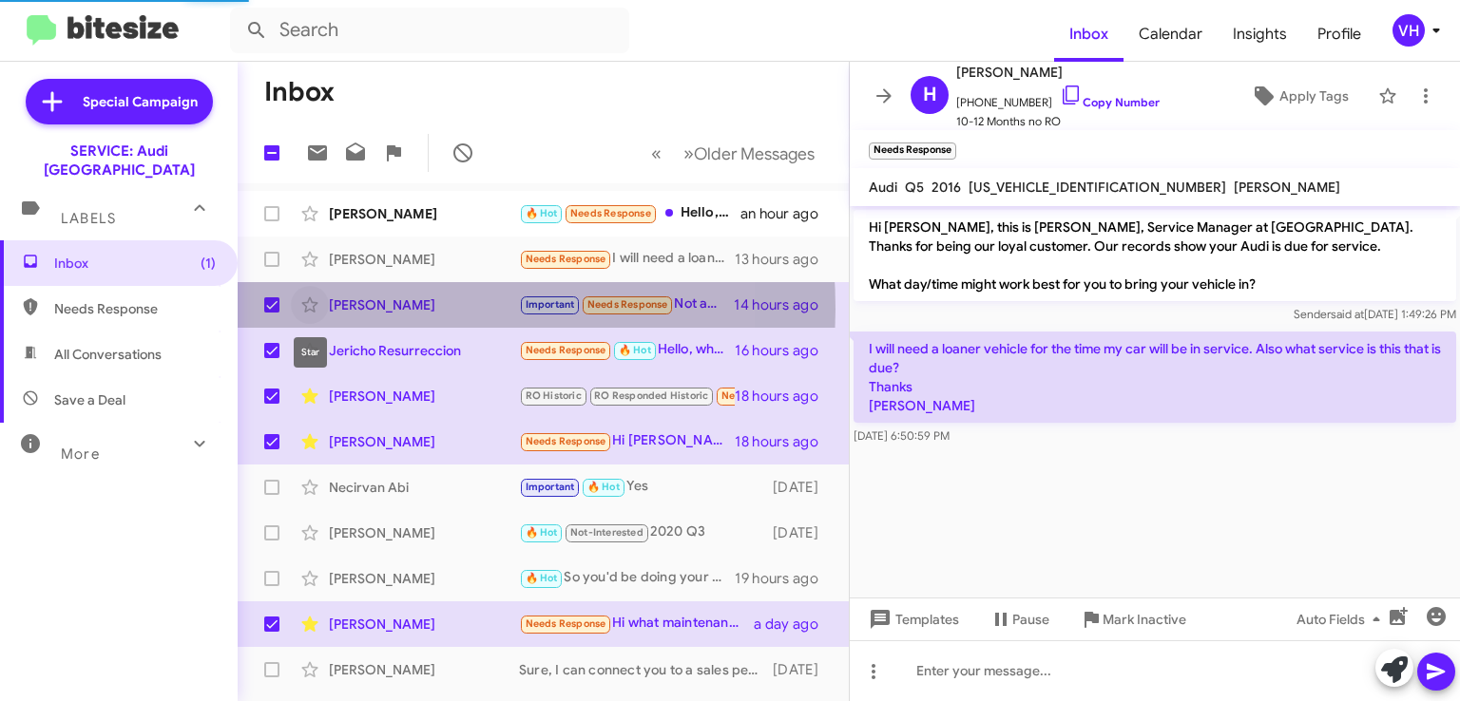
click at [312, 309] on icon at bounding box center [309, 305] width 23 height 23
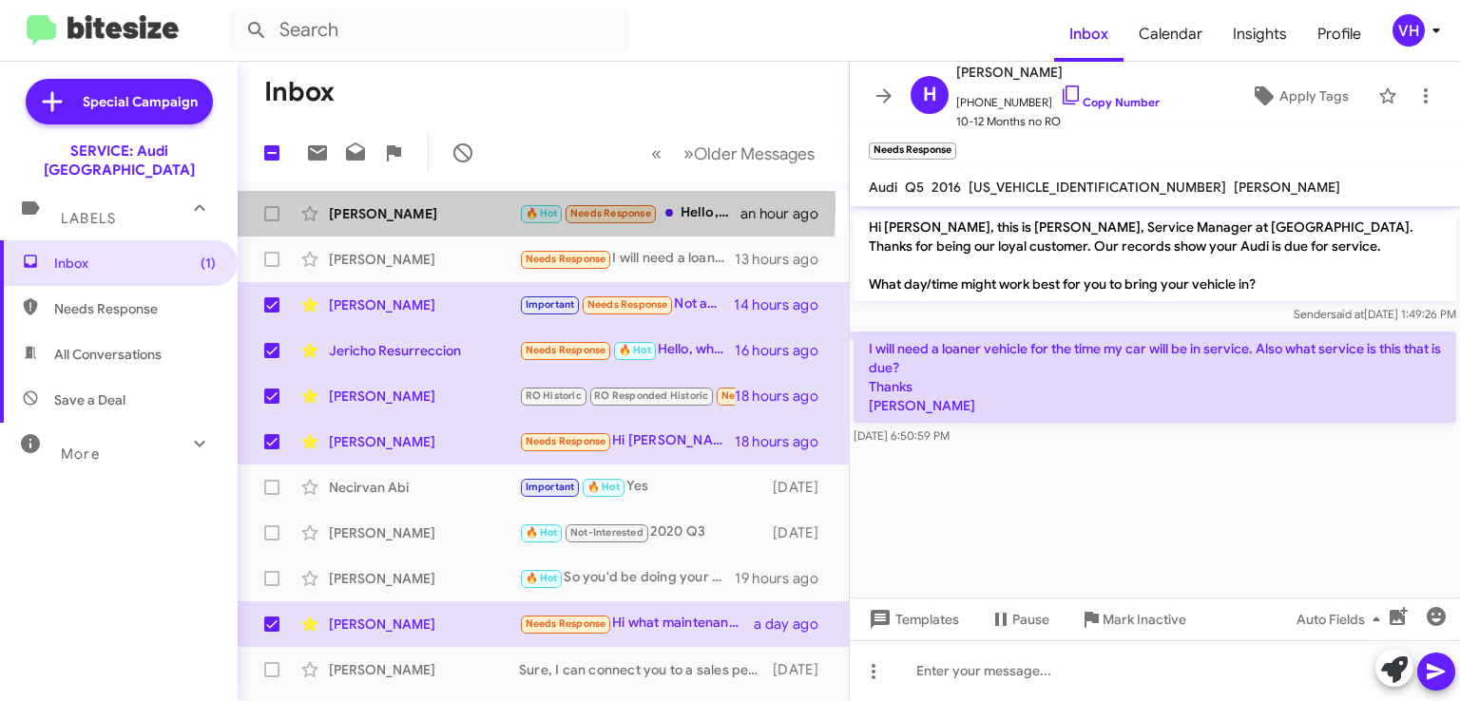
click at [342, 206] on div "[PERSON_NAME]" at bounding box center [424, 213] width 190 height 19
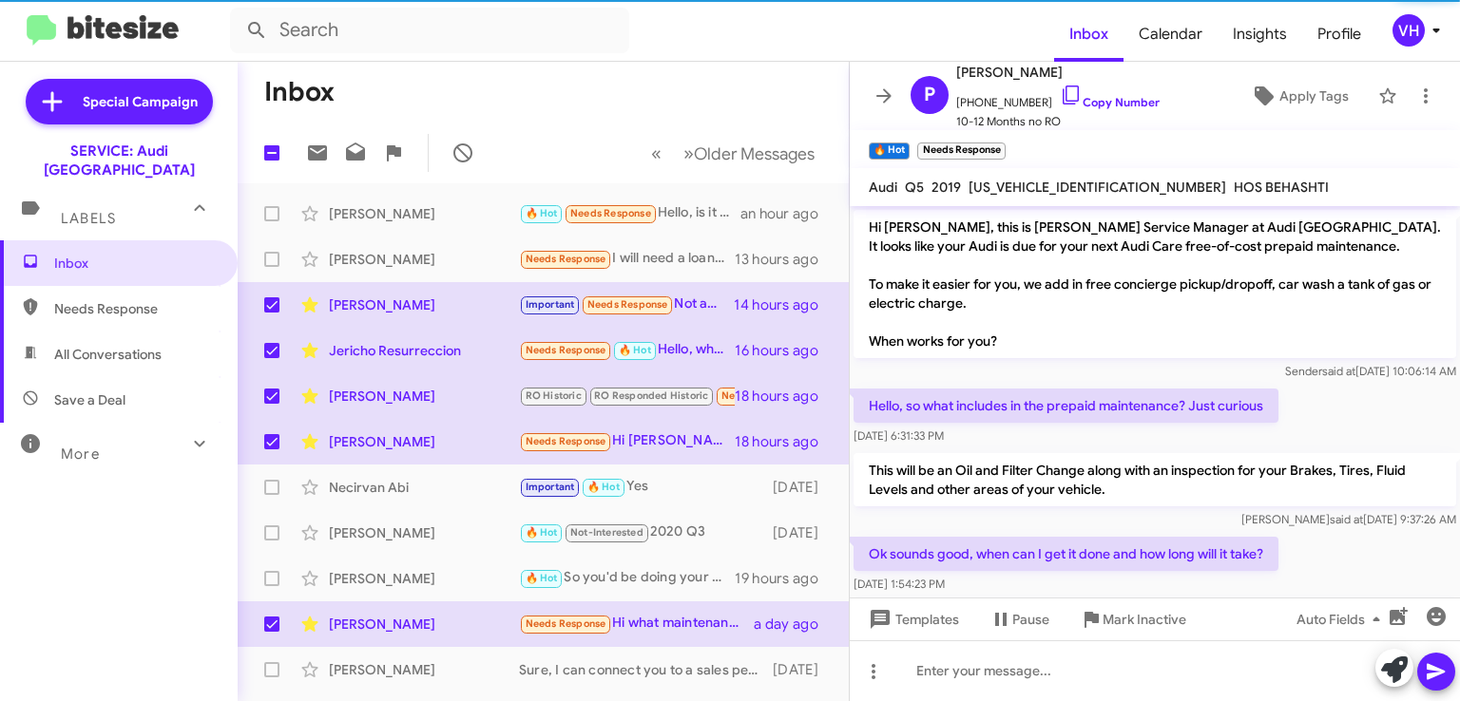
scroll to position [492, 0]
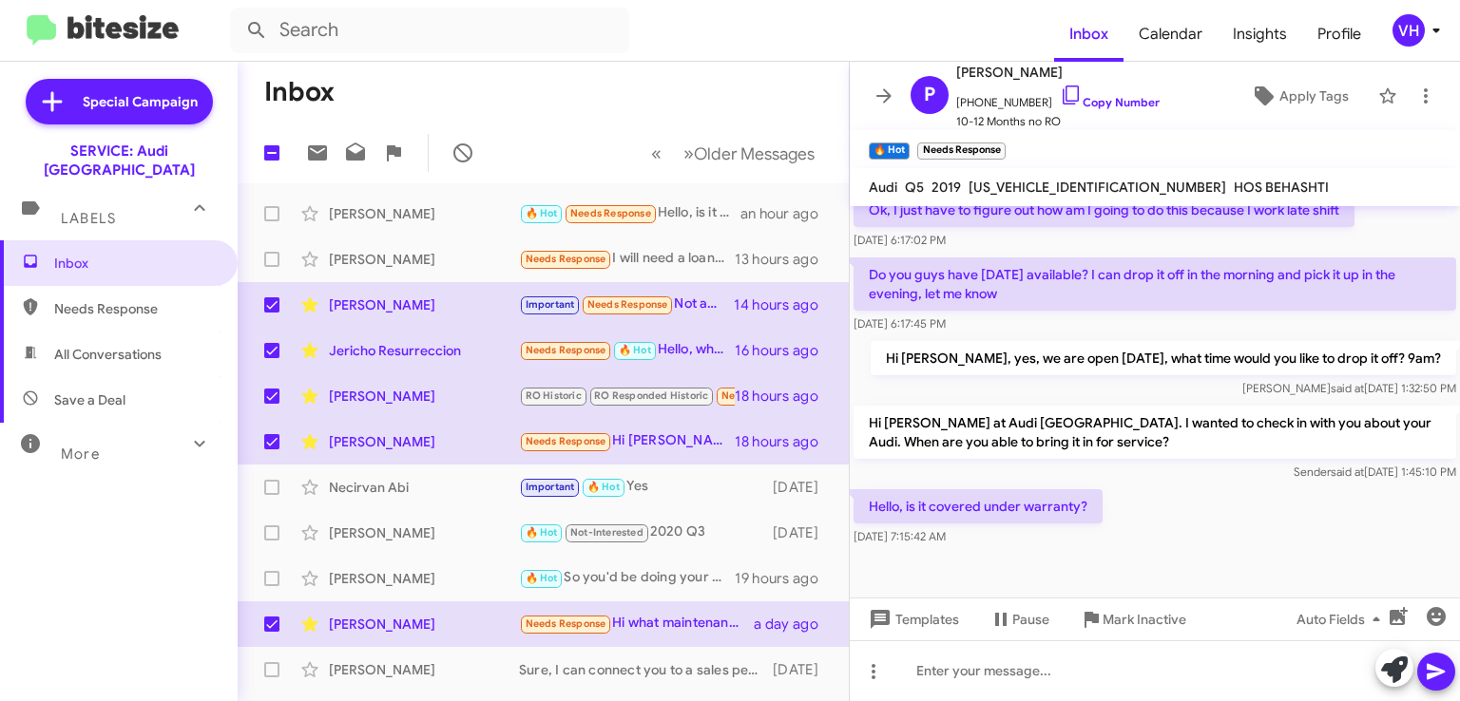
click at [374, 265] on div "[PERSON_NAME]" at bounding box center [424, 259] width 190 height 19
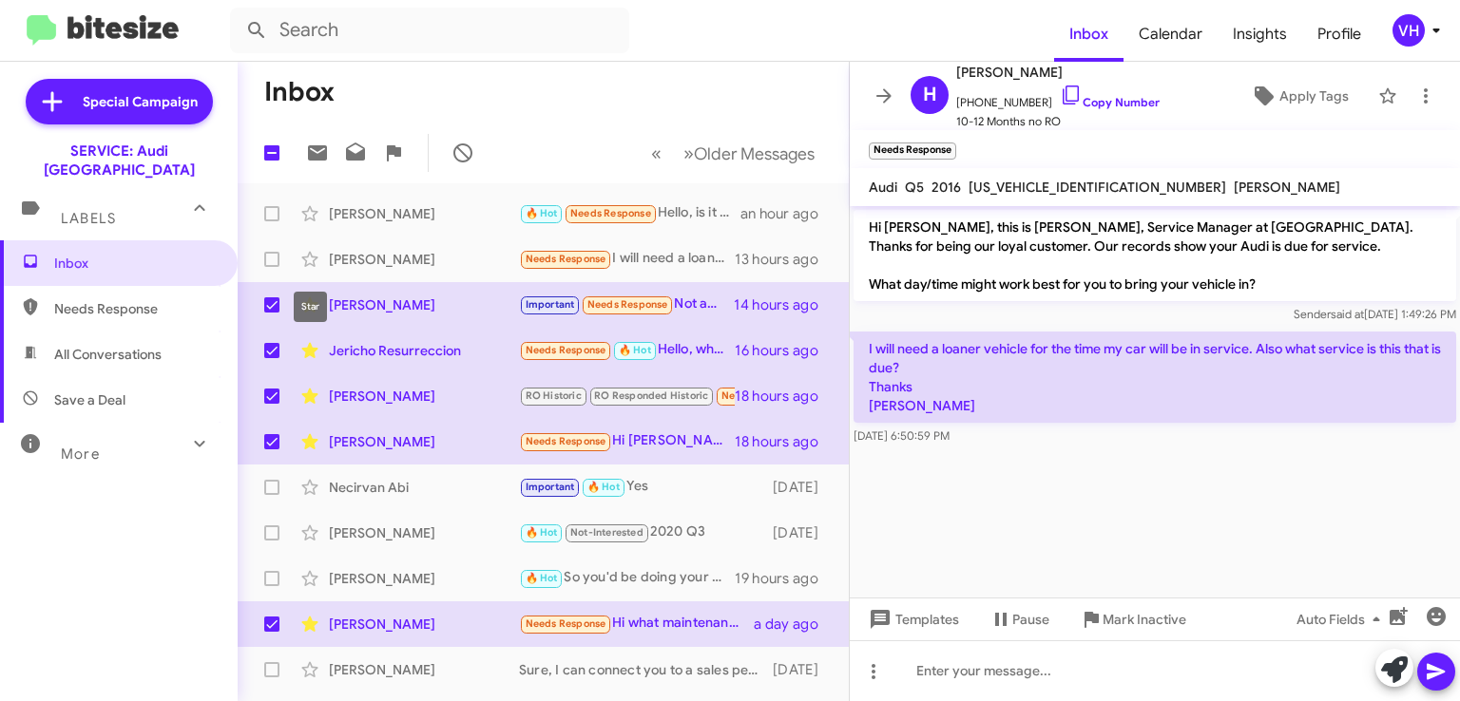
click at [312, 264] on icon at bounding box center [309, 259] width 16 height 15
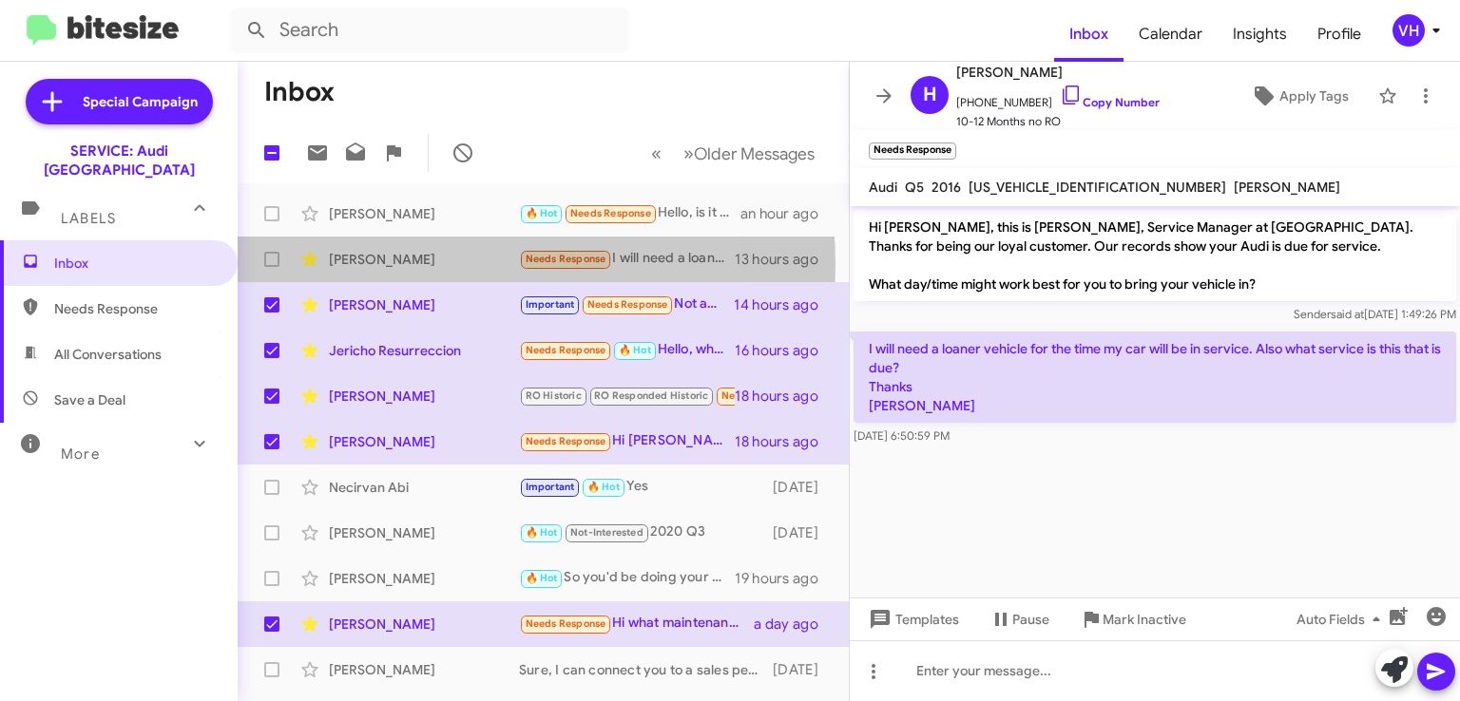
click at [425, 265] on div "[PERSON_NAME]" at bounding box center [424, 259] width 190 height 19
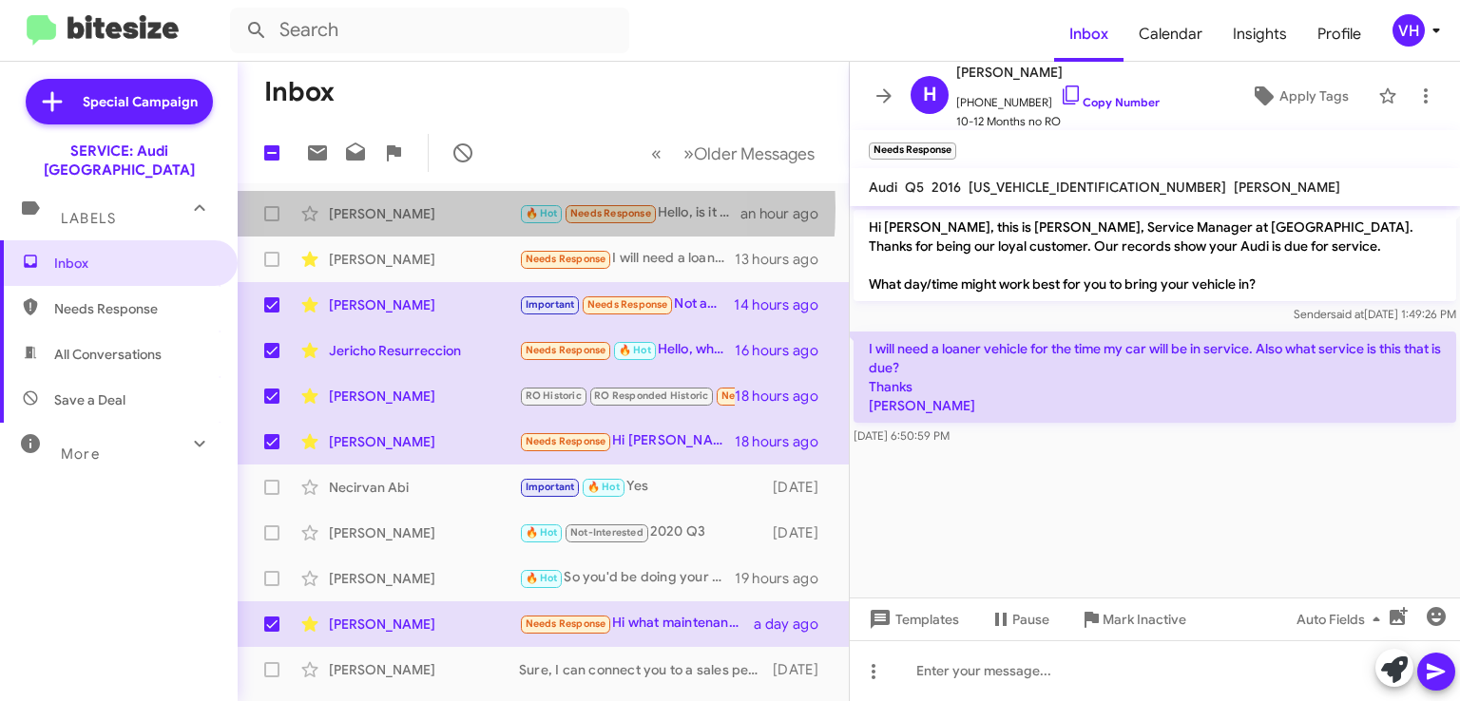
click at [428, 215] on div "[PERSON_NAME]" at bounding box center [424, 213] width 190 height 19
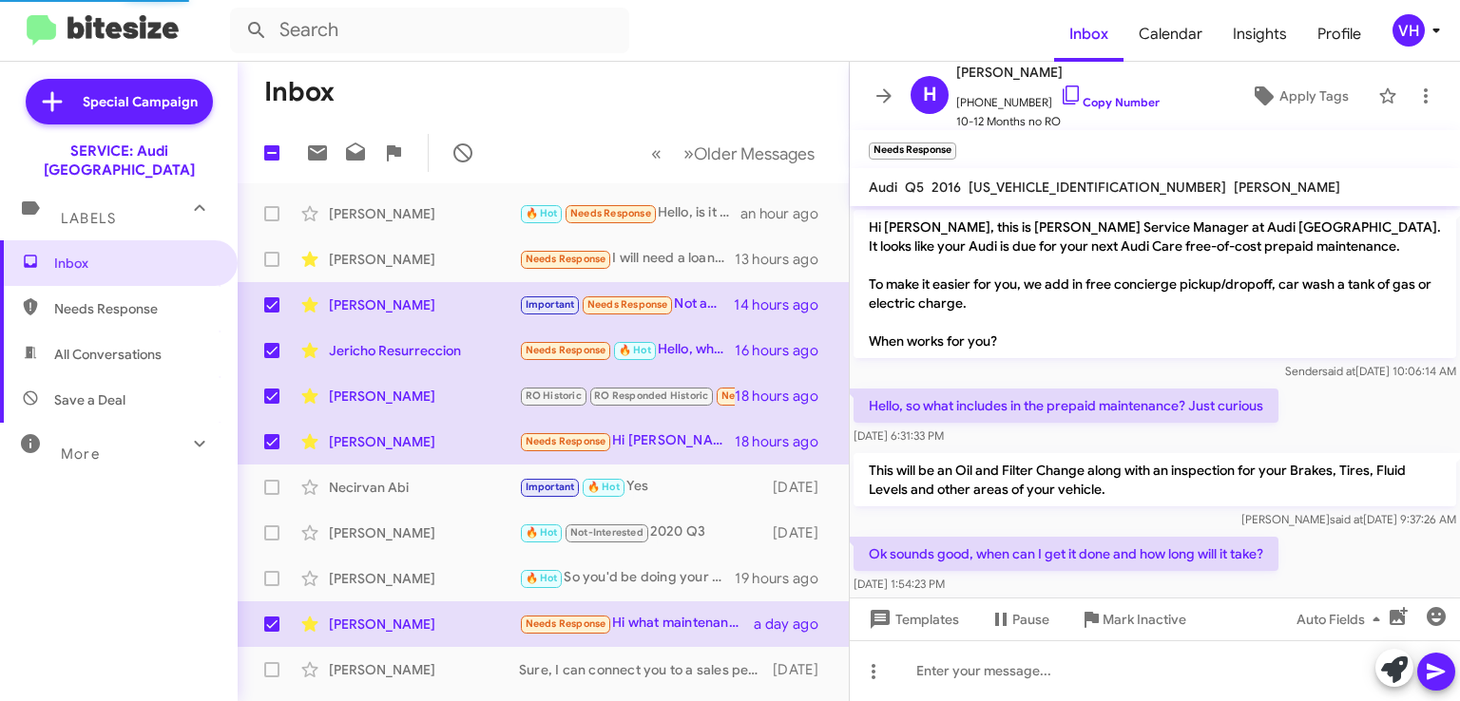
scroll to position [492, 0]
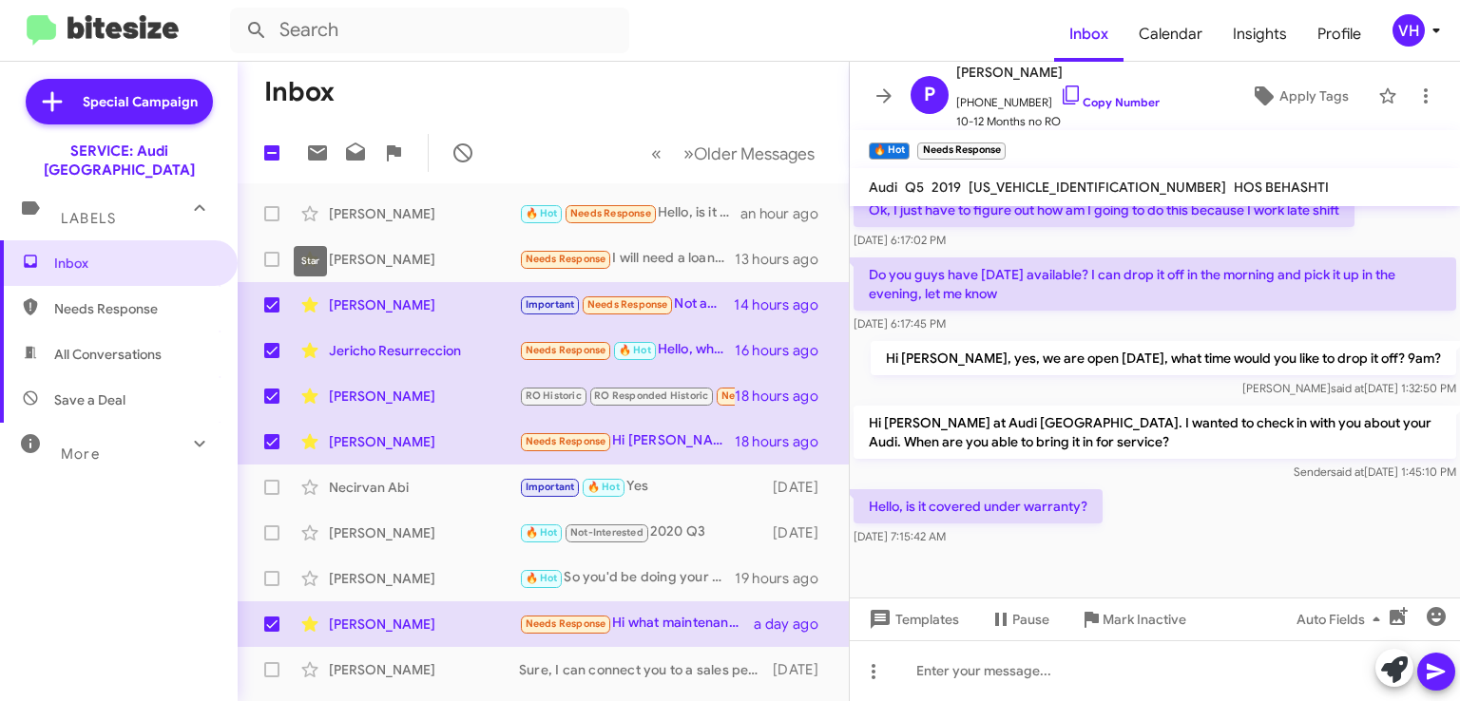
click at [316, 218] on icon at bounding box center [309, 213] width 23 height 23
